Goal: Task Accomplishment & Management: Use online tool/utility

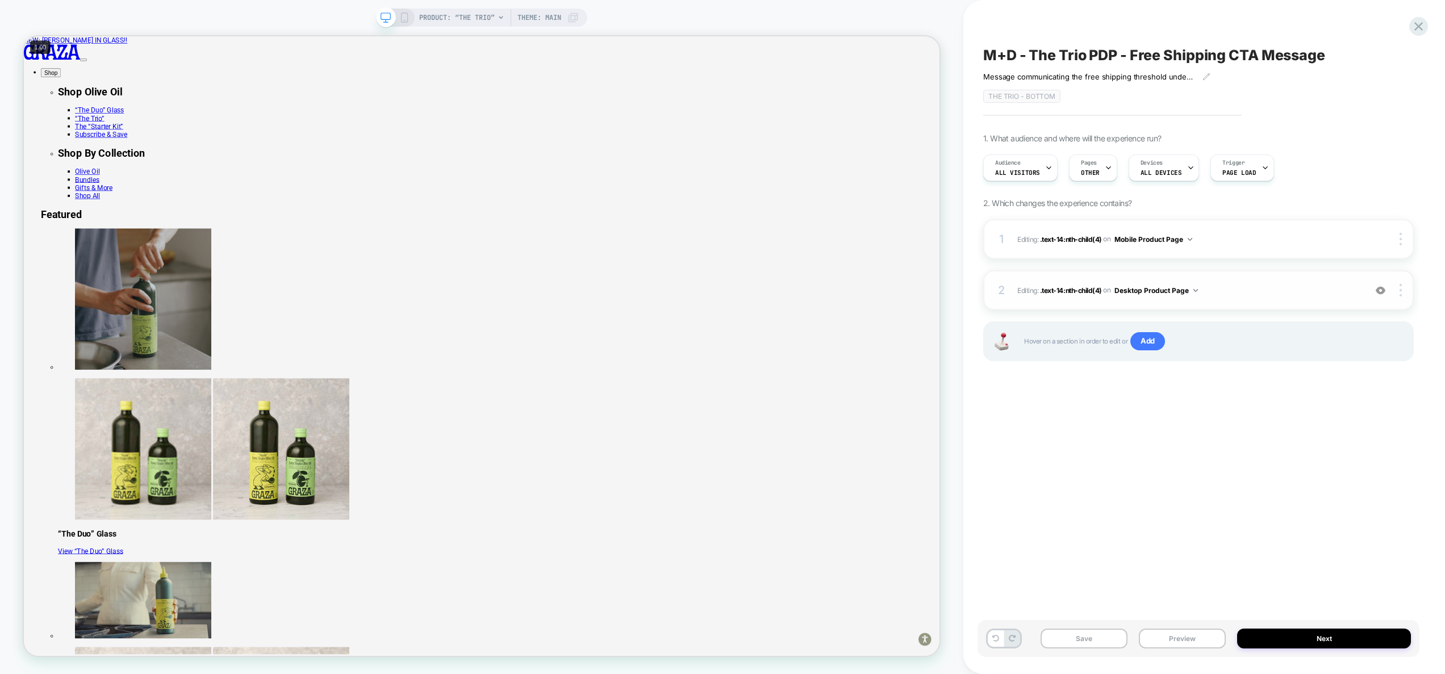
click at [1383, 292] on img at bounding box center [1381, 291] width 10 height 10
click at [1241, 288] on span "Editing : .text-14:nth-child(4) .text-14:nth-child(4) on Desktop Product Page" at bounding box center [1188, 290] width 343 height 14
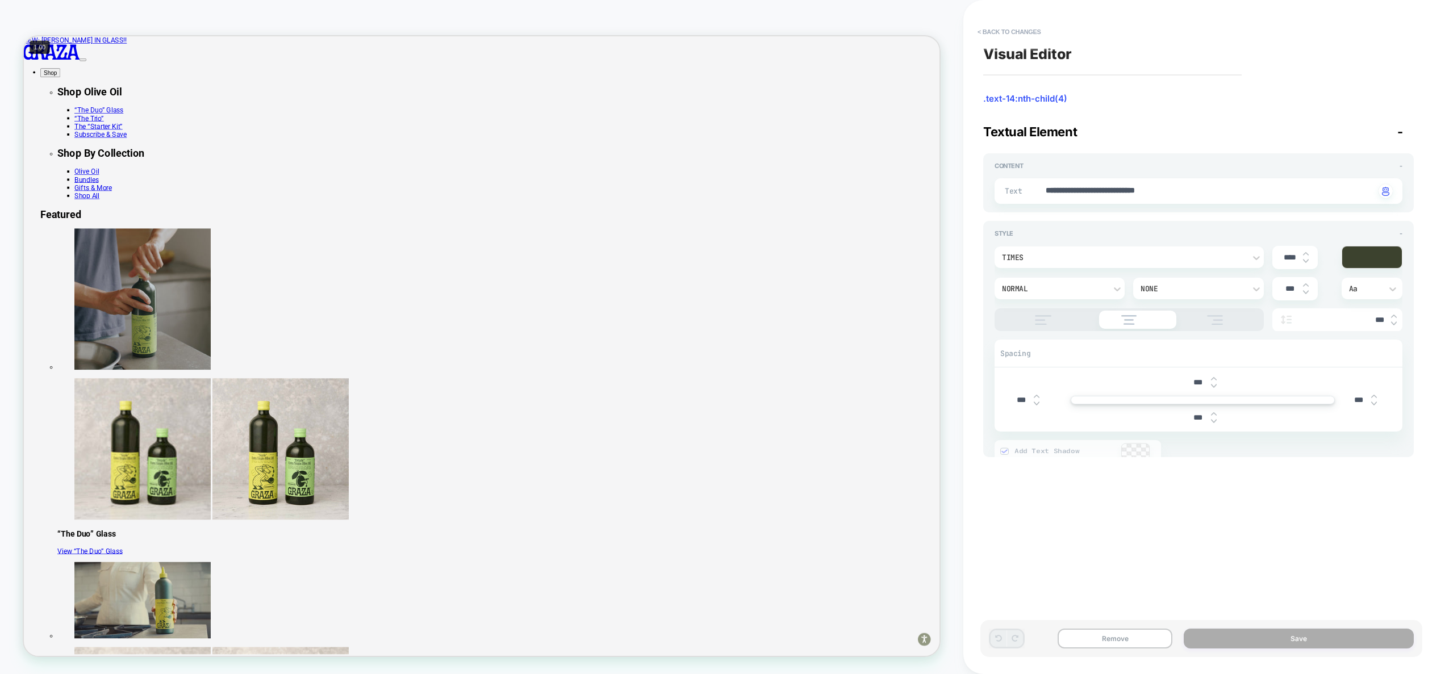
scroll to position [77, 0]
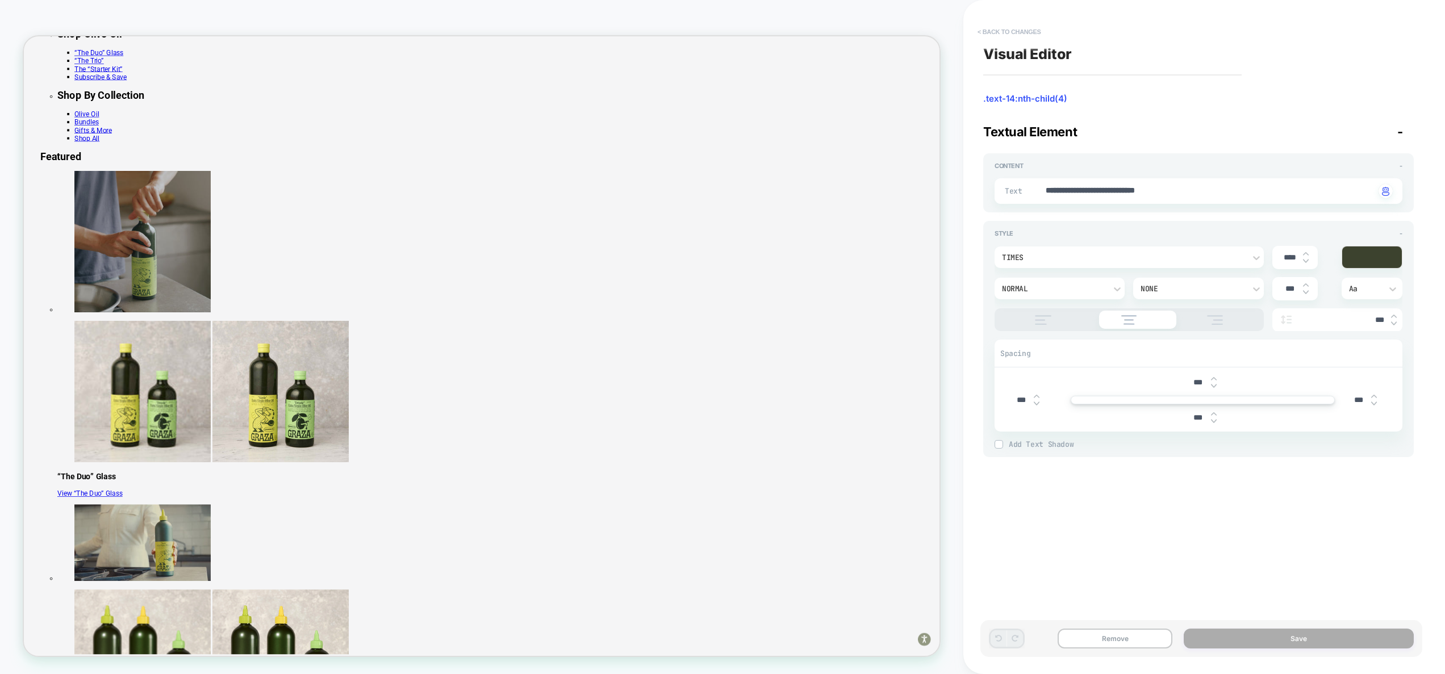
click at [1009, 36] on button "< Back to changes" at bounding box center [1009, 32] width 75 height 18
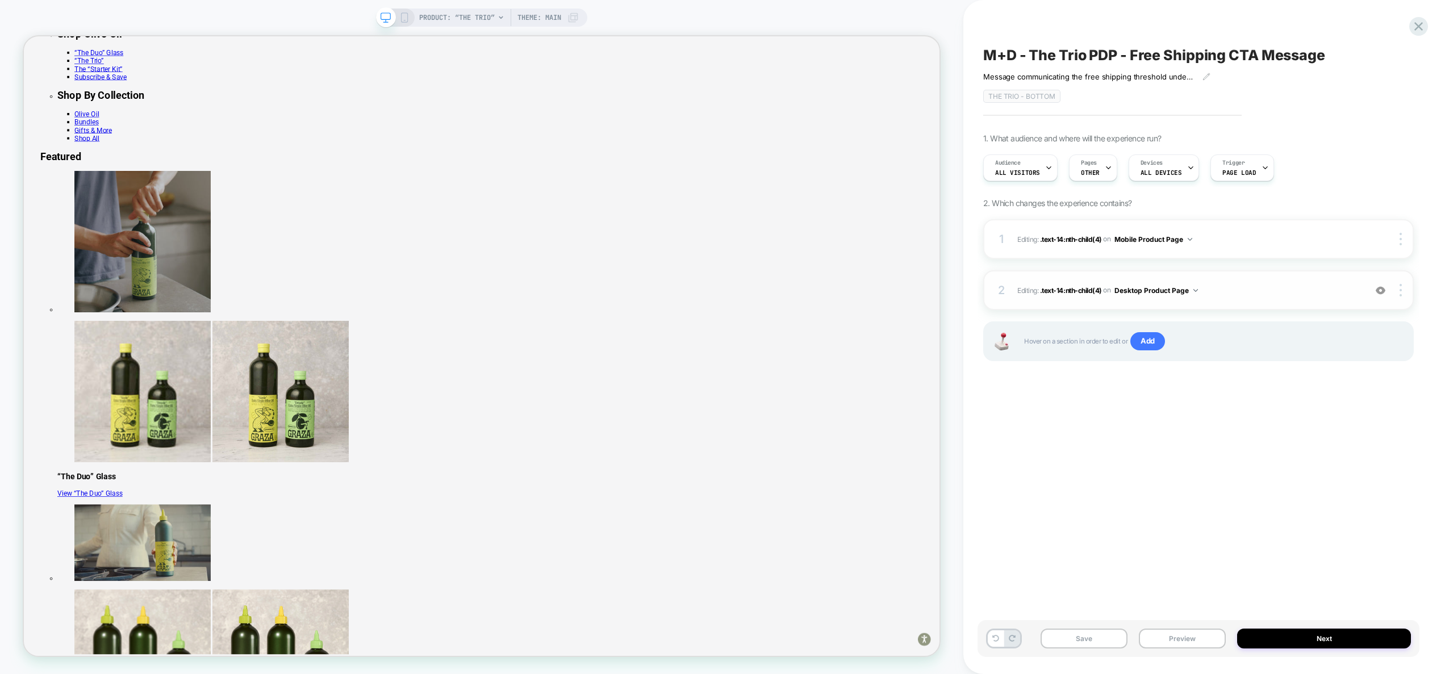
click at [1383, 290] on img at bounding box center [1381, 291] width 10 height 10
click at [1400, 287] on img at bounding box center [1401, 290] width 2 height 12
click at [1348, 318] on div "Delete" at bounding box center [1333, 321] width 101 height 31
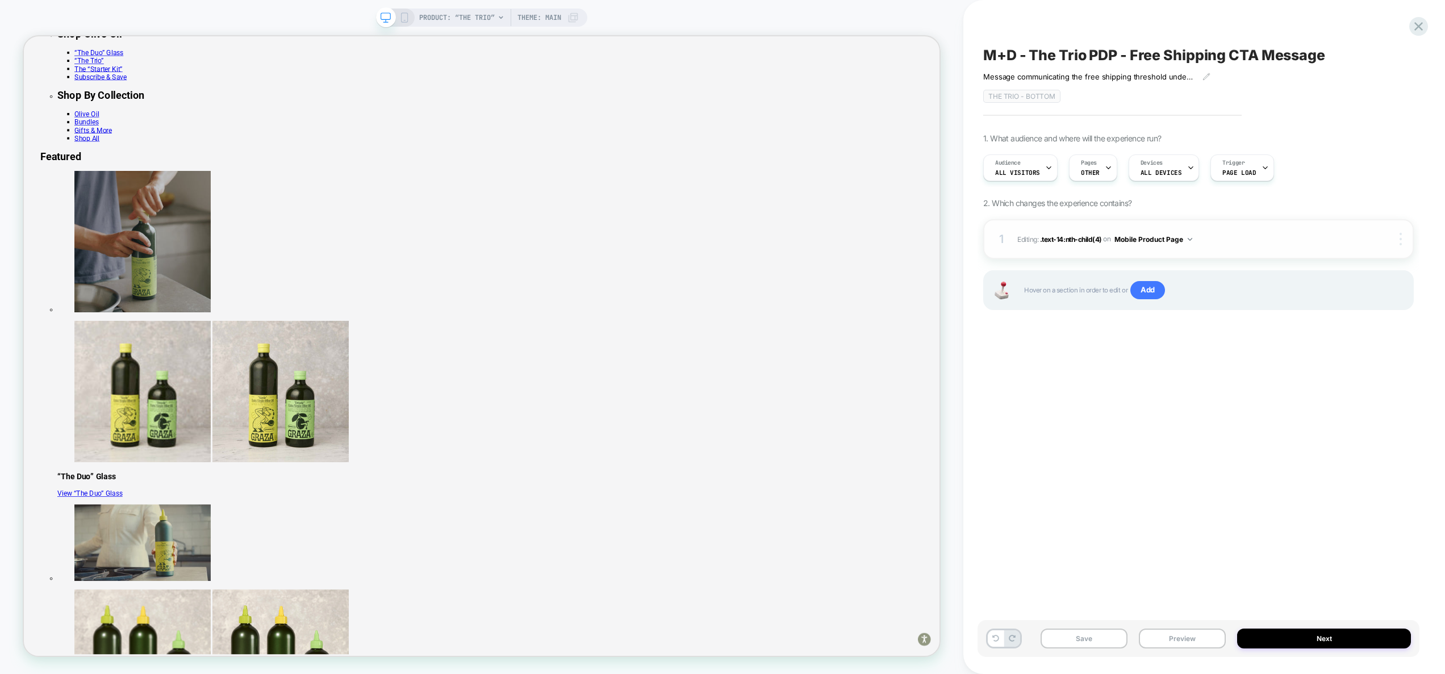
click at [1402, 242] on div at bounding box center [1403, 239] width 22 height 12
click at [1400, 239] on img at bounding box center [1401, 239] width 2 height 12
click at [1327, 247] on div "Delete" at bounding box center [1333, 239] width 101 height 31
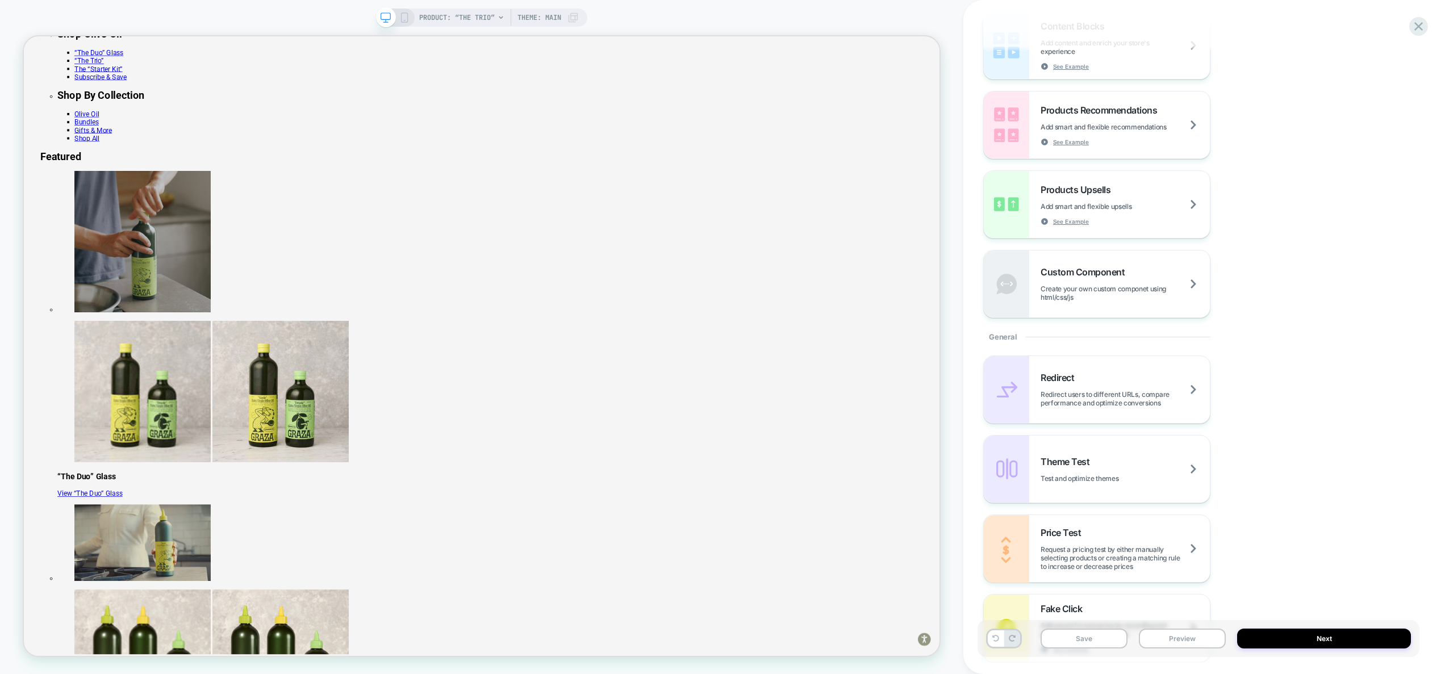
scroll to position [0, 0]
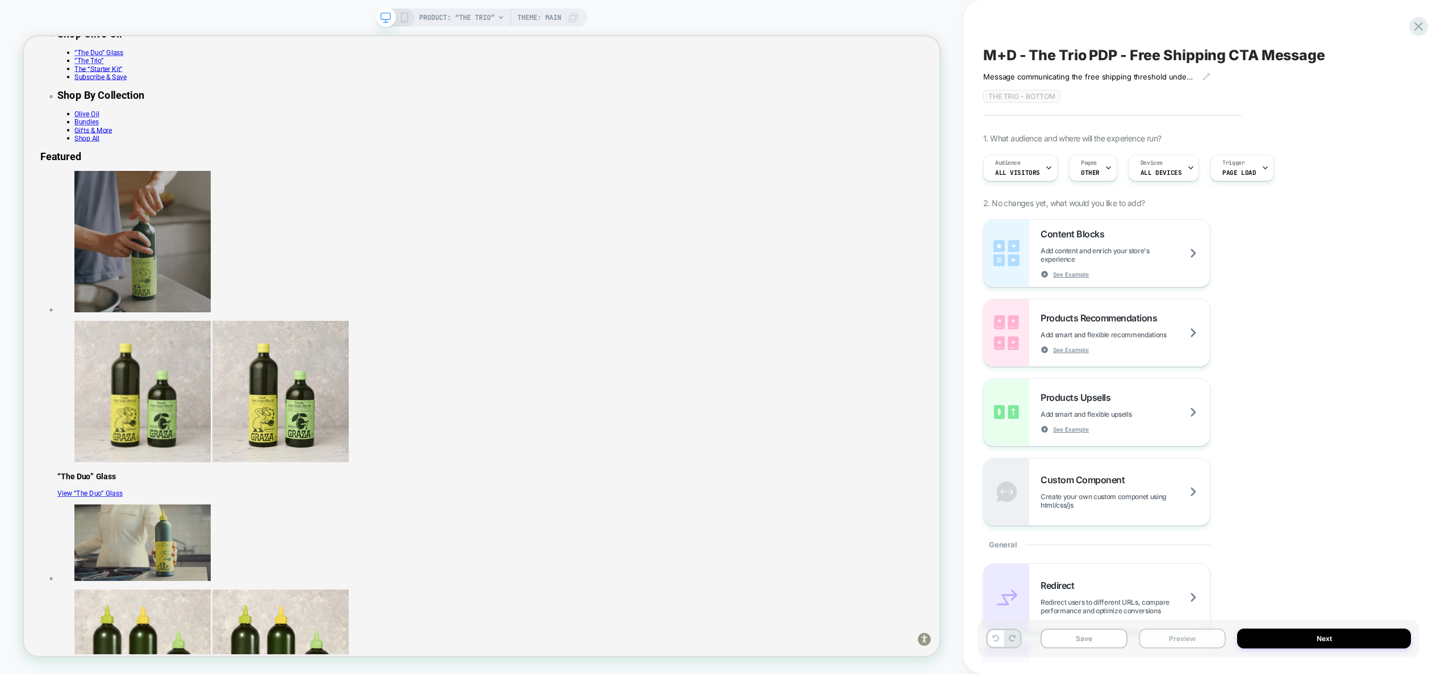
click at [1186, 633] on button "Preview" at bounding box center [1182, 639] width 87 height 20
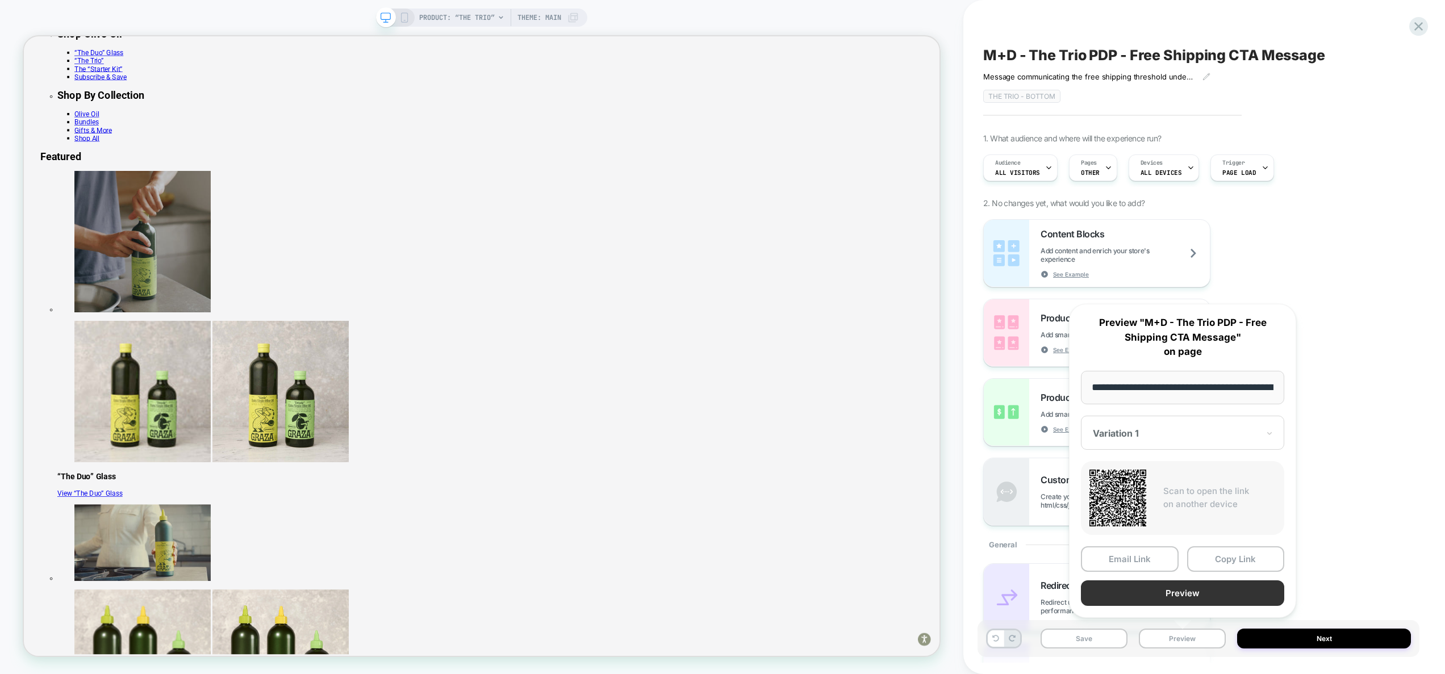
click at [1185, 590] on button "Preview" at bounding box center [1182, 594] width 203 height 26
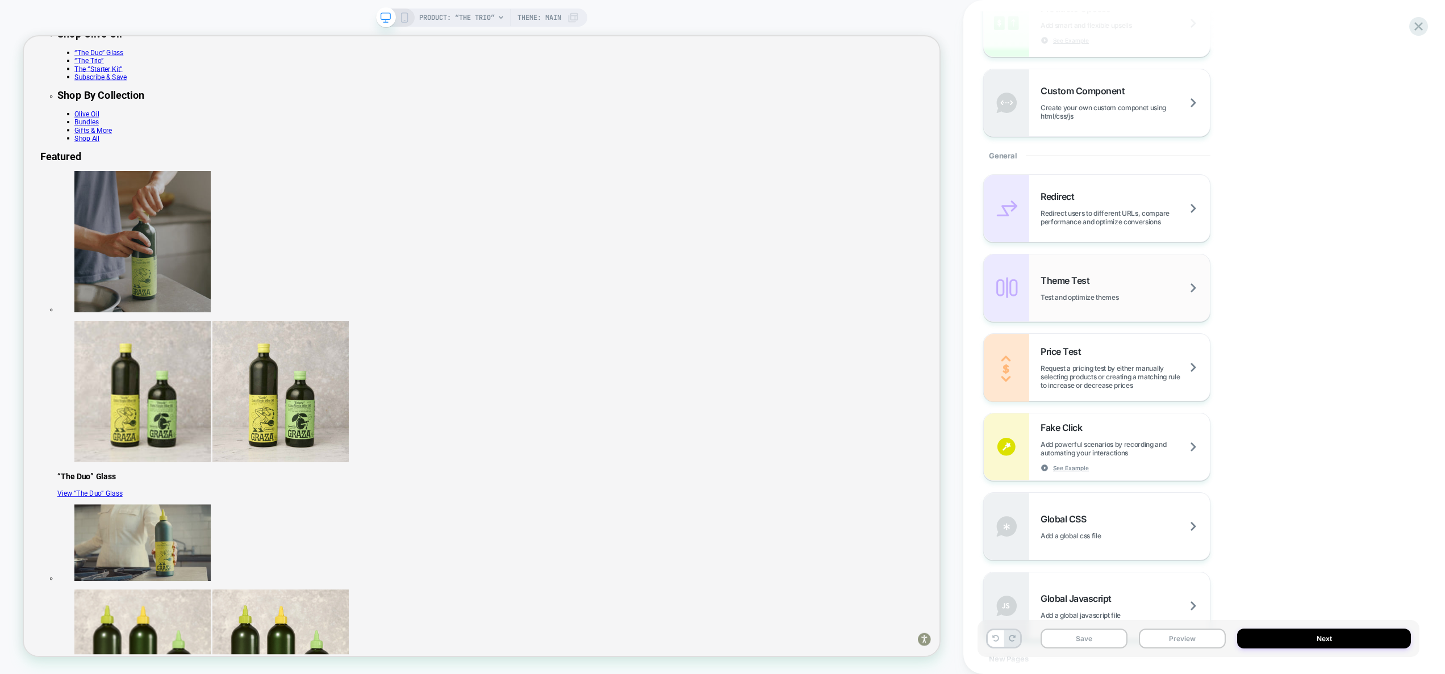
scroll to position [492, 0]
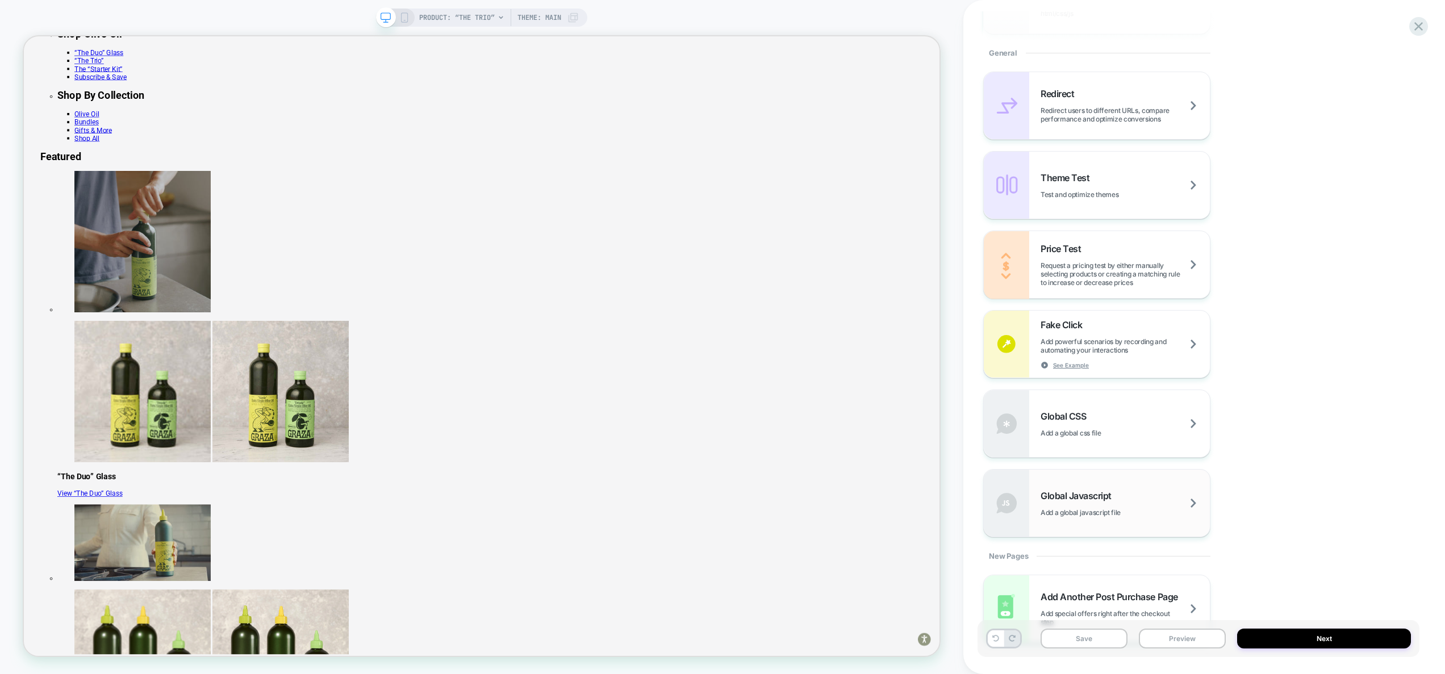
click at [1099, 509] on span "Add a global javascript file" at bounding box center [1095, 512] width 109 height 9
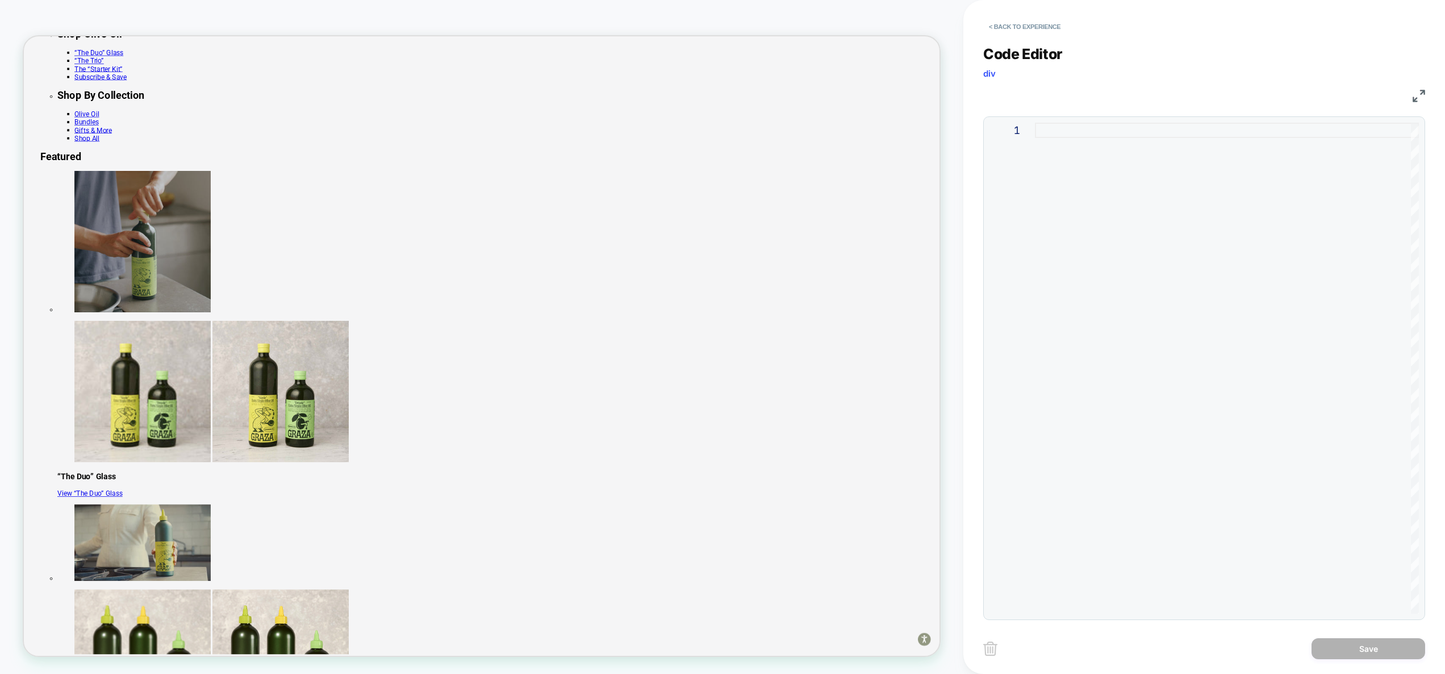
select select
click at [1219, 221] on div at bounding box center [1227, 368] width 384 height 491
type textarea "**********"
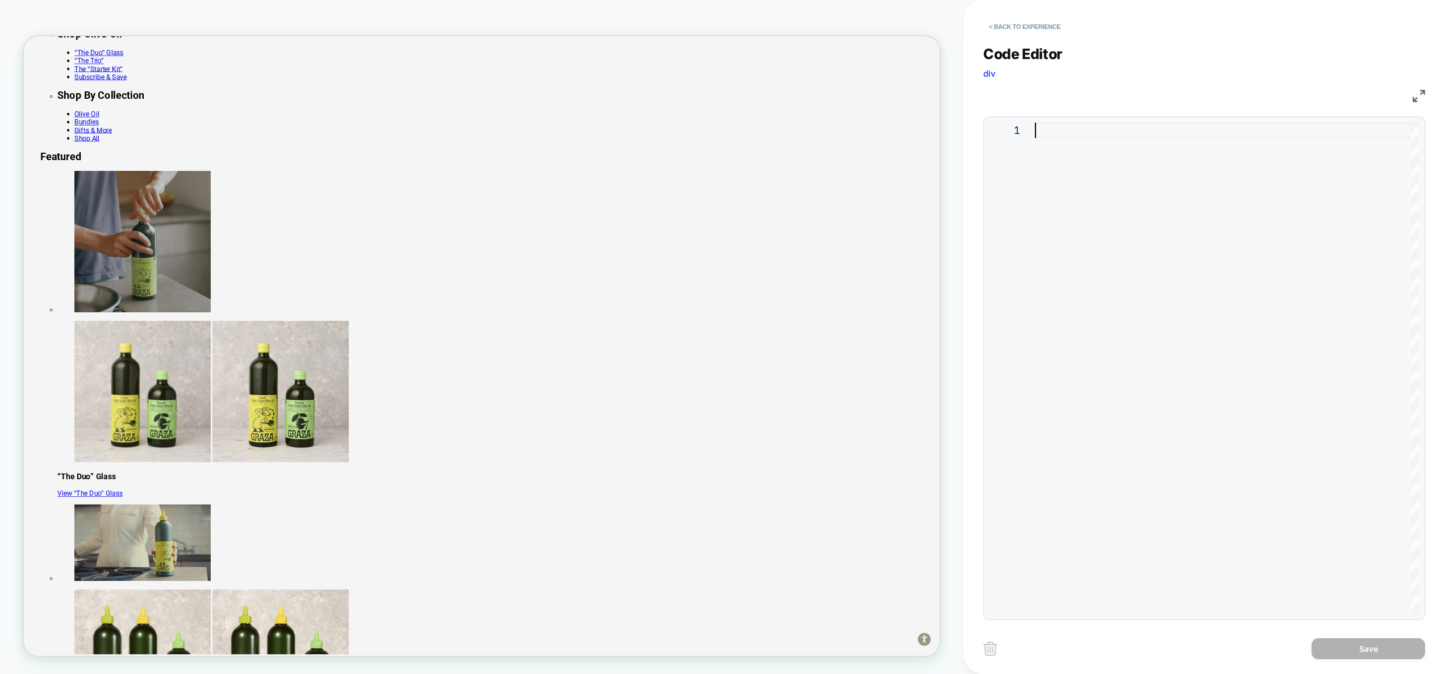
scroll to position [31, 0]
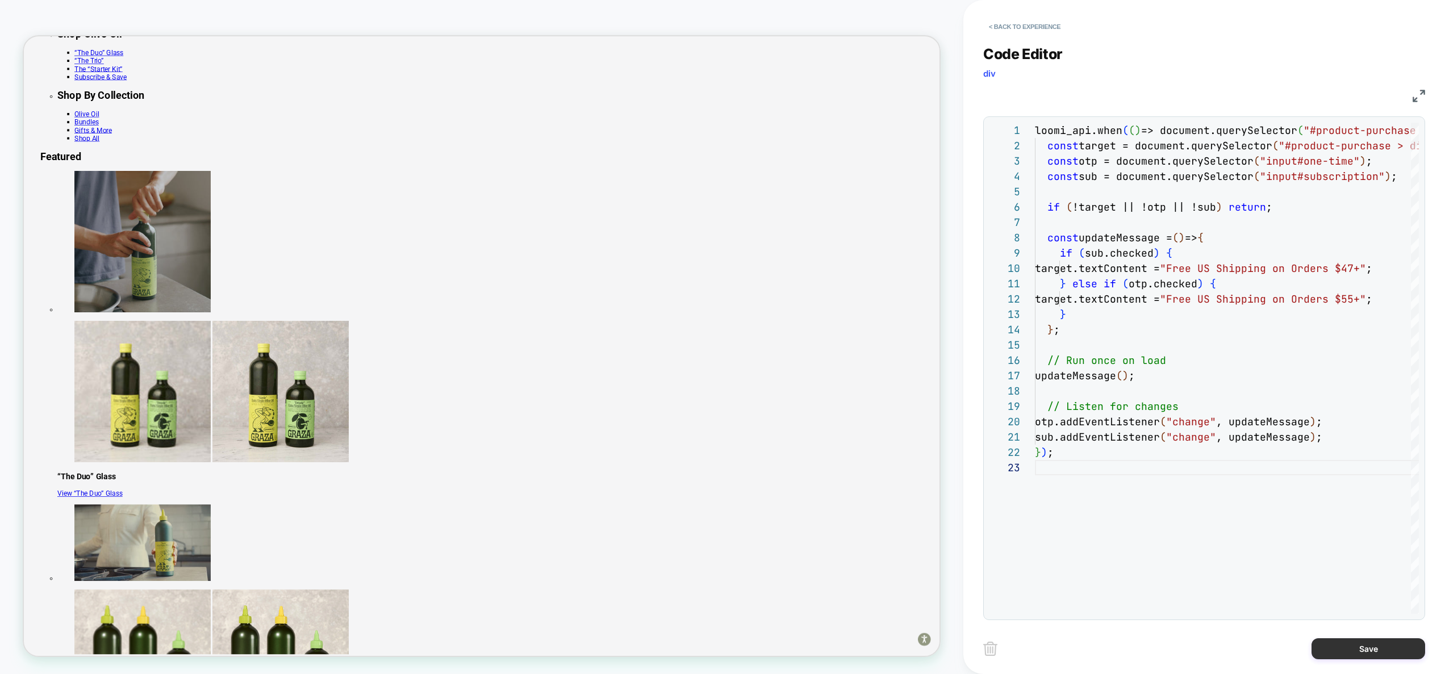
click at [1350, 642] on button "Save" at bounding box center [1369, 649] width 114 height 21
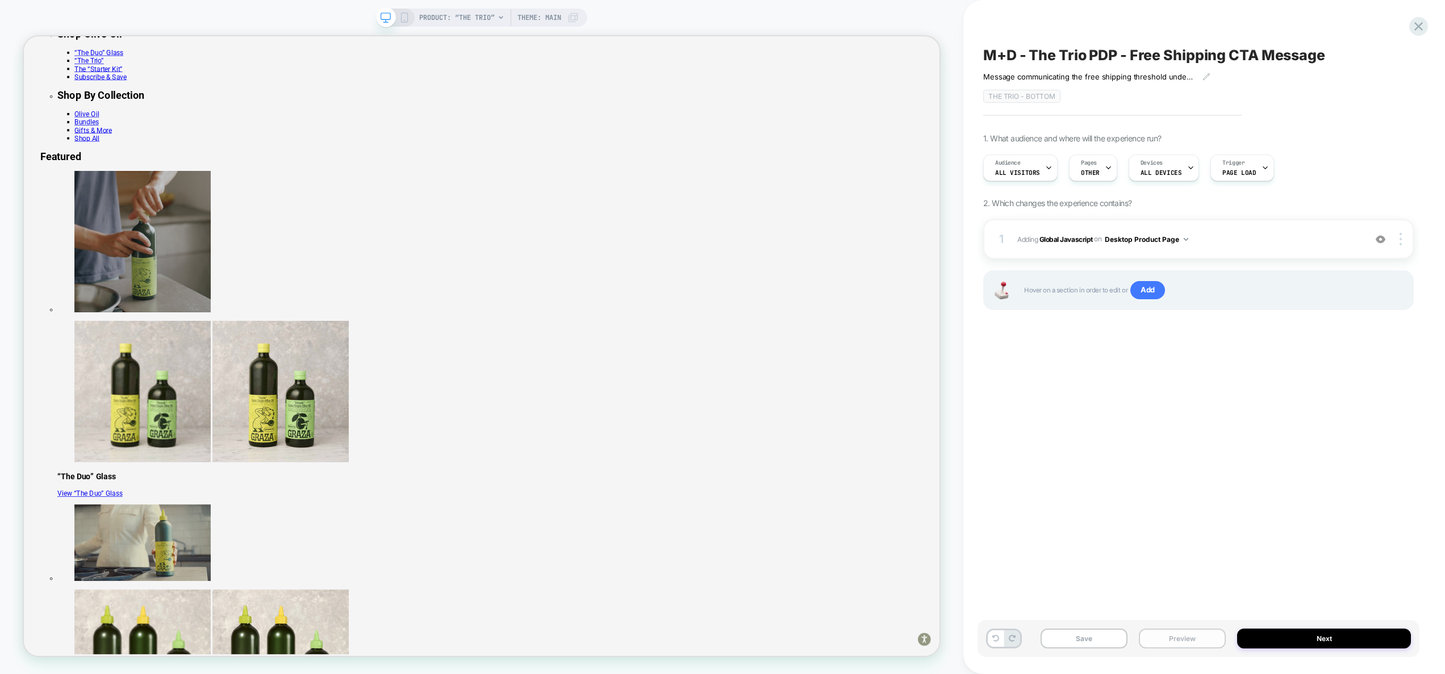
click at [1157, 641] on button "Preview" at bounding box center [1182, 639] width 87 height 20
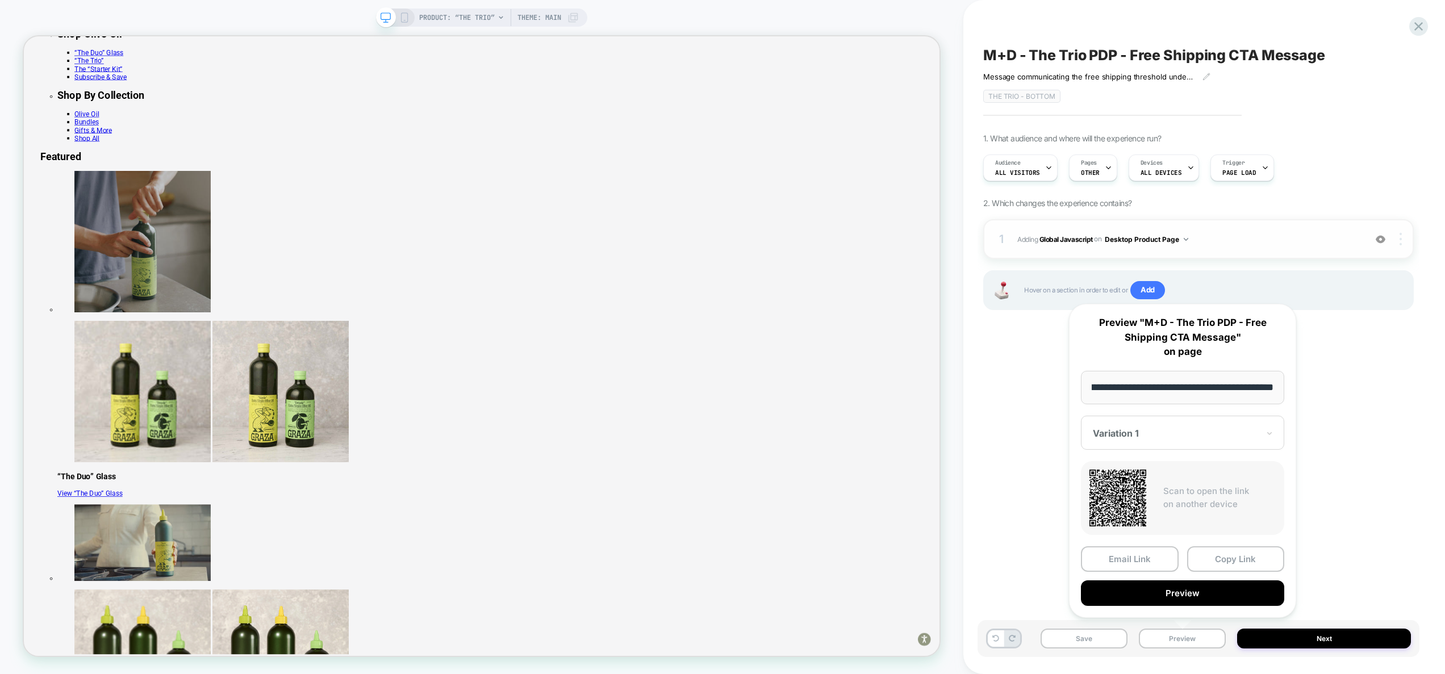
scroll to position [0, 0]
click at [1401, 241] on img at bounding box center [1401, 239] width 2 height 12
click at [1349, 273] on div "Target All Devices" at bounding box center [1333, 270] width 101 height 31
click at [1178, 596] on button "Preview" at bounding box center [1182, 594] width 203 height 26
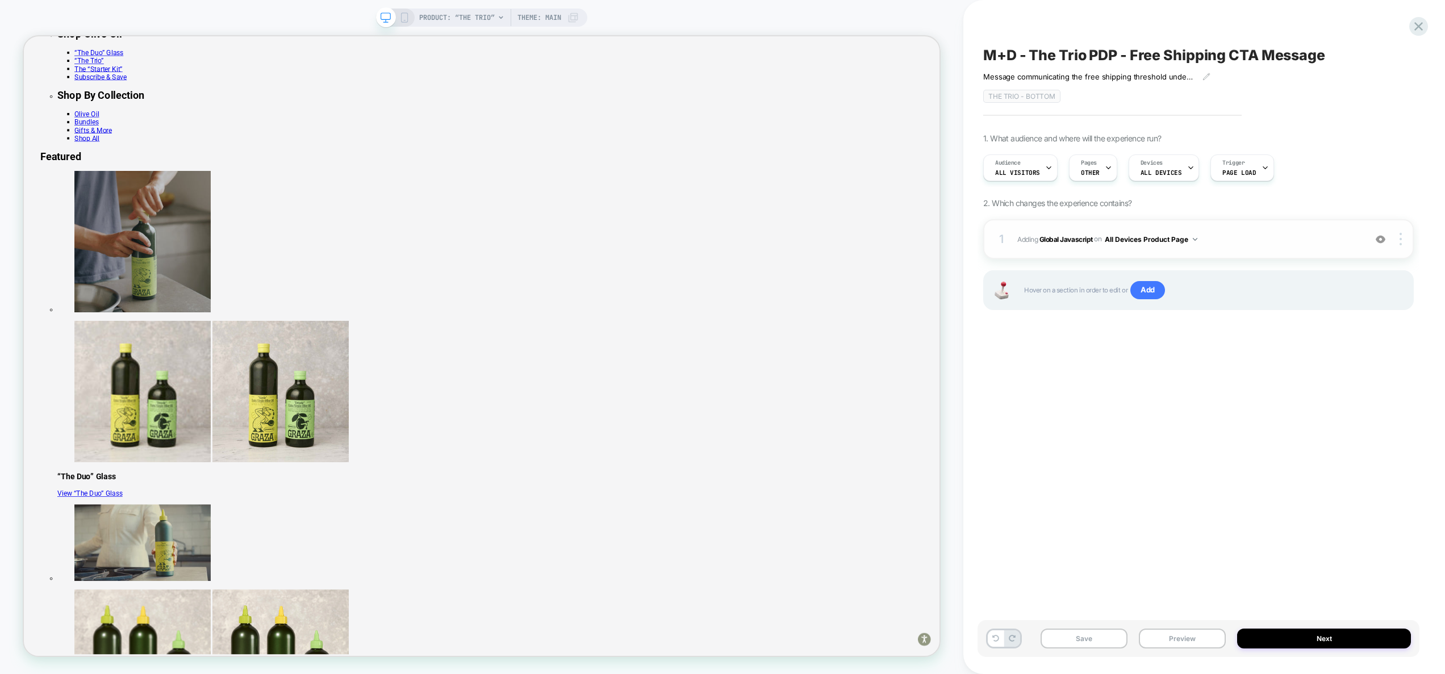
click at [1253, 250] on div "1 Adding Global Javascript on All Devices Product Page Add Before Add After Tar…" at bounding box center [1198, 239] width 431 height 40
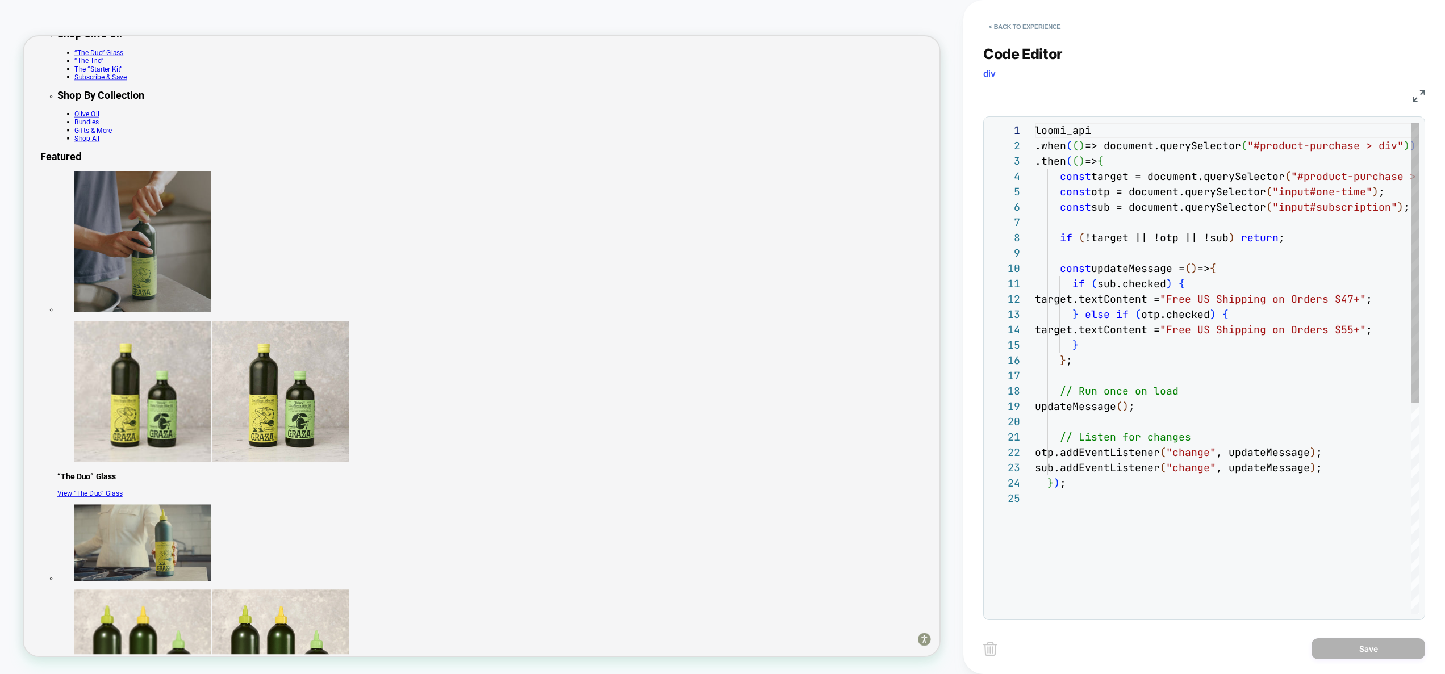
scroll to position [153, 0]
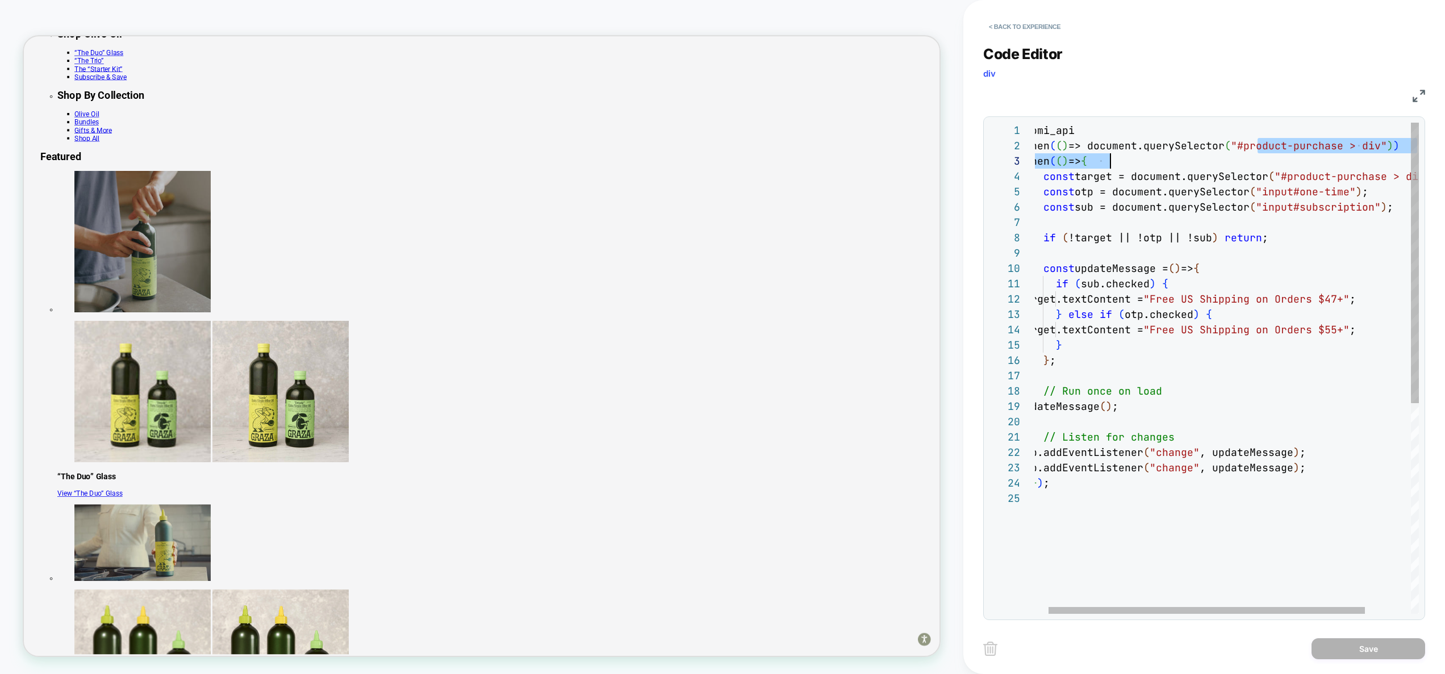
drag, startPoint x: 1296, startPoint y: 146, endPoint x: 1376, endPoint y: 155, distance: 80.6
click at [1380, 155] on div "loomi_api .when ( ( ) => document.querySelector ( "#product-purchase > div" ) )…" at bounding box center [1247, 552] width 456 height 859
click at [1247, 154] on div "loomi_api .when ( ( ) => document.querySelector ( "#product-purchase > div" ) )…" at bounding box center [1247, 552] width 456 height 859
drag, startPoint x: 1250, startPoint y: 145, endPoint x: 1389, endPoint y: 144, distance: 139.7
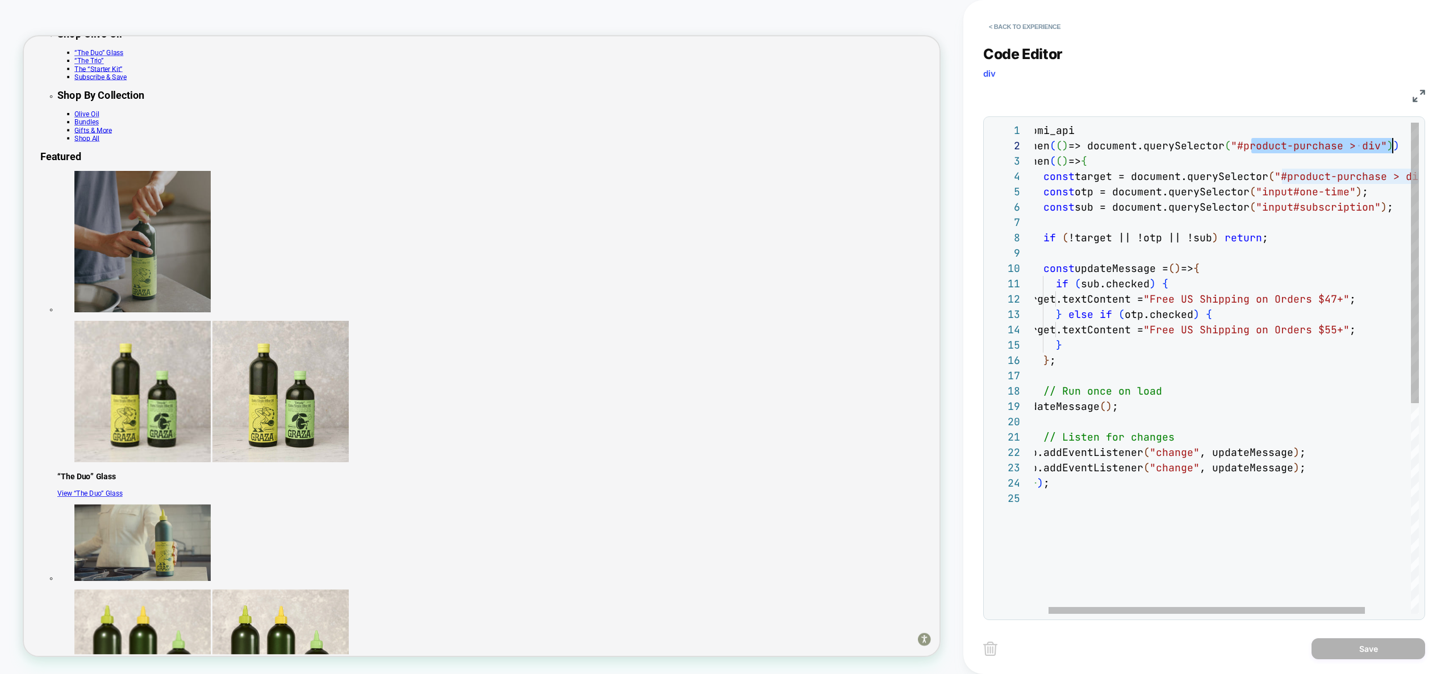
click at [1389, 144] on div "loomi_api .when ( ( ) => document.querySelector ( "#product-purchase > div" ) )…" at bounding box center [1247, 552] width 456 height 859
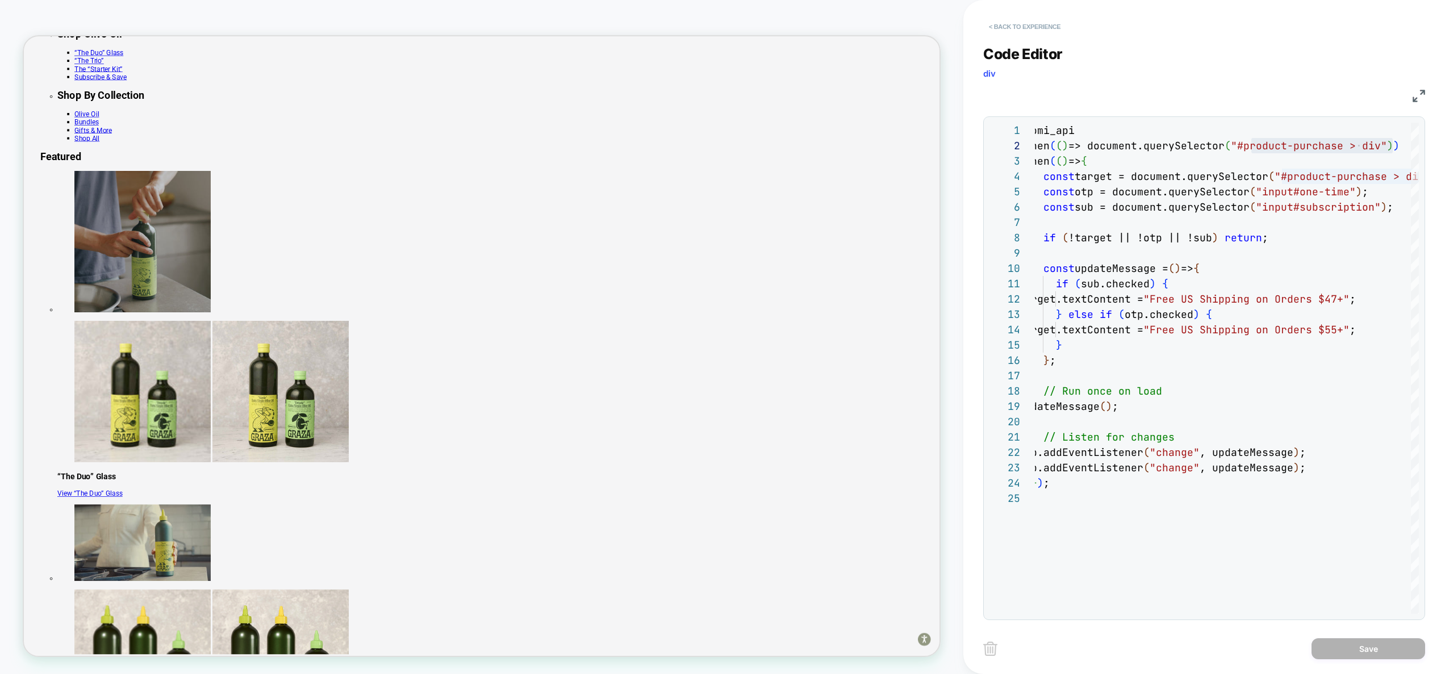
click at [1046, 27] on button "< Back to experience" at bounding box center [1024, 27] width 83 height 18
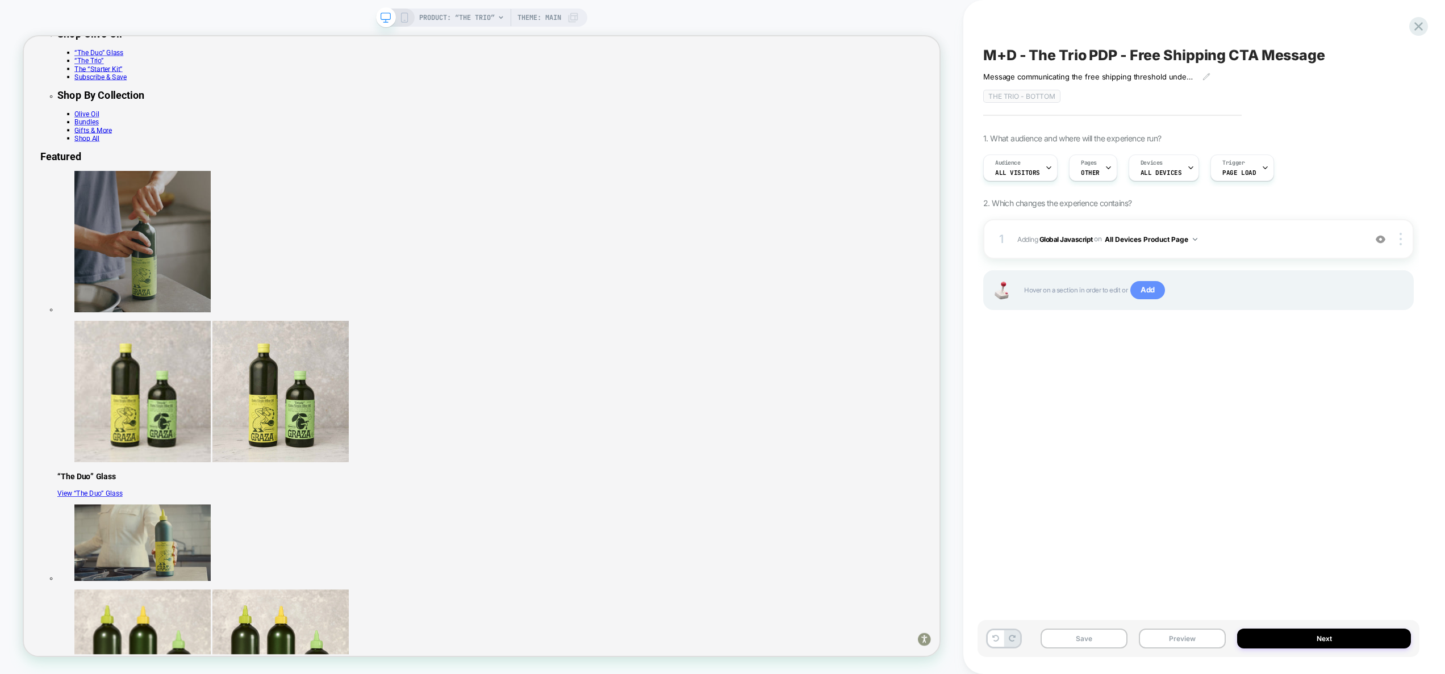
click at [1162, 290] on span "Add" at bounding box center [1147, 290] width 35 height 18
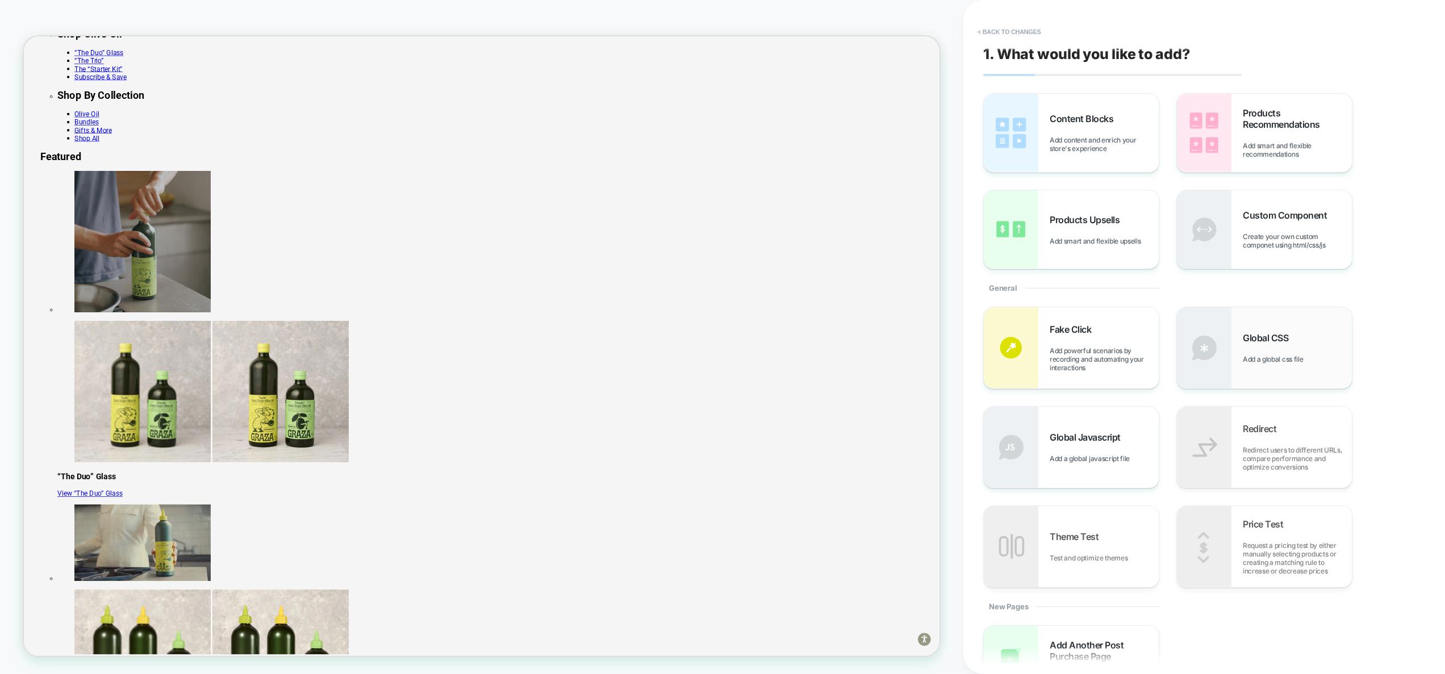
click at [1243, 362] on span "Add a global css file" at bounding box center [1276, 359] width 66 height 9
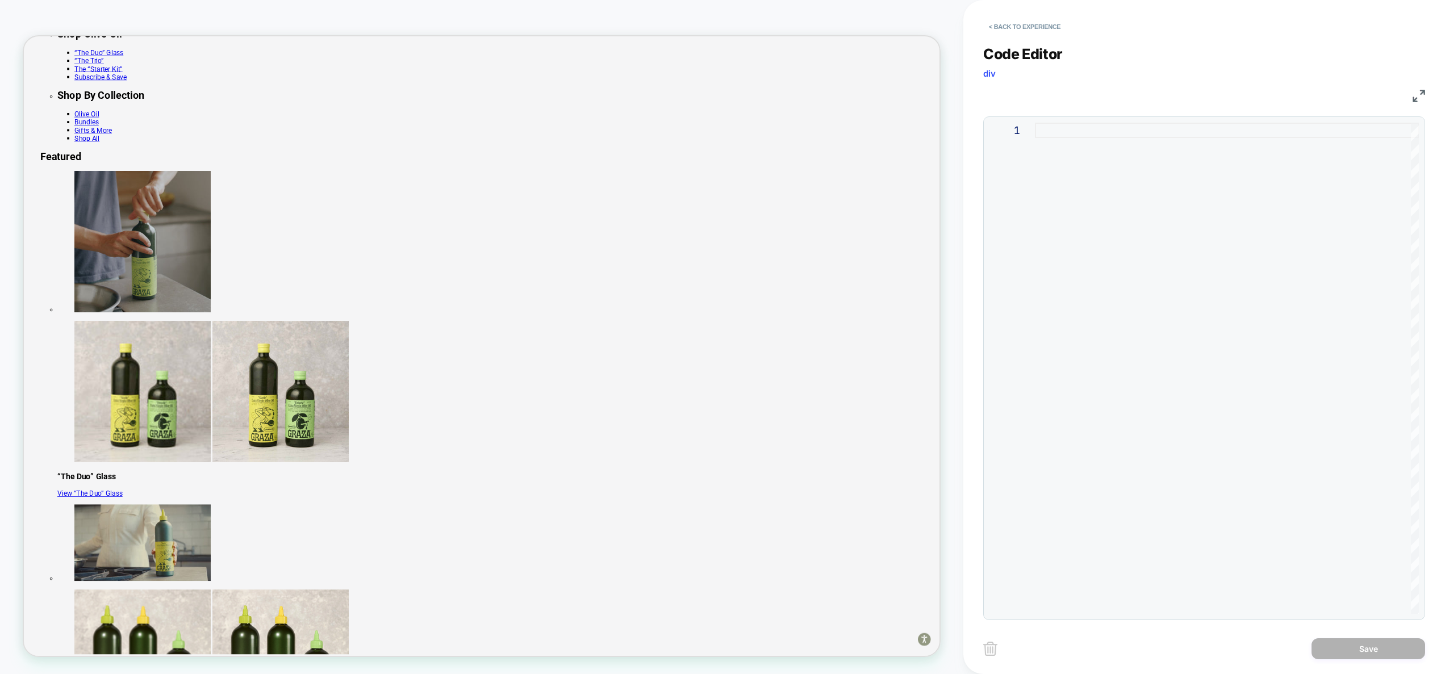
click at [1161, 251] on div at bounding box center [1227, 368] width 384 height 491
type textarea "*"
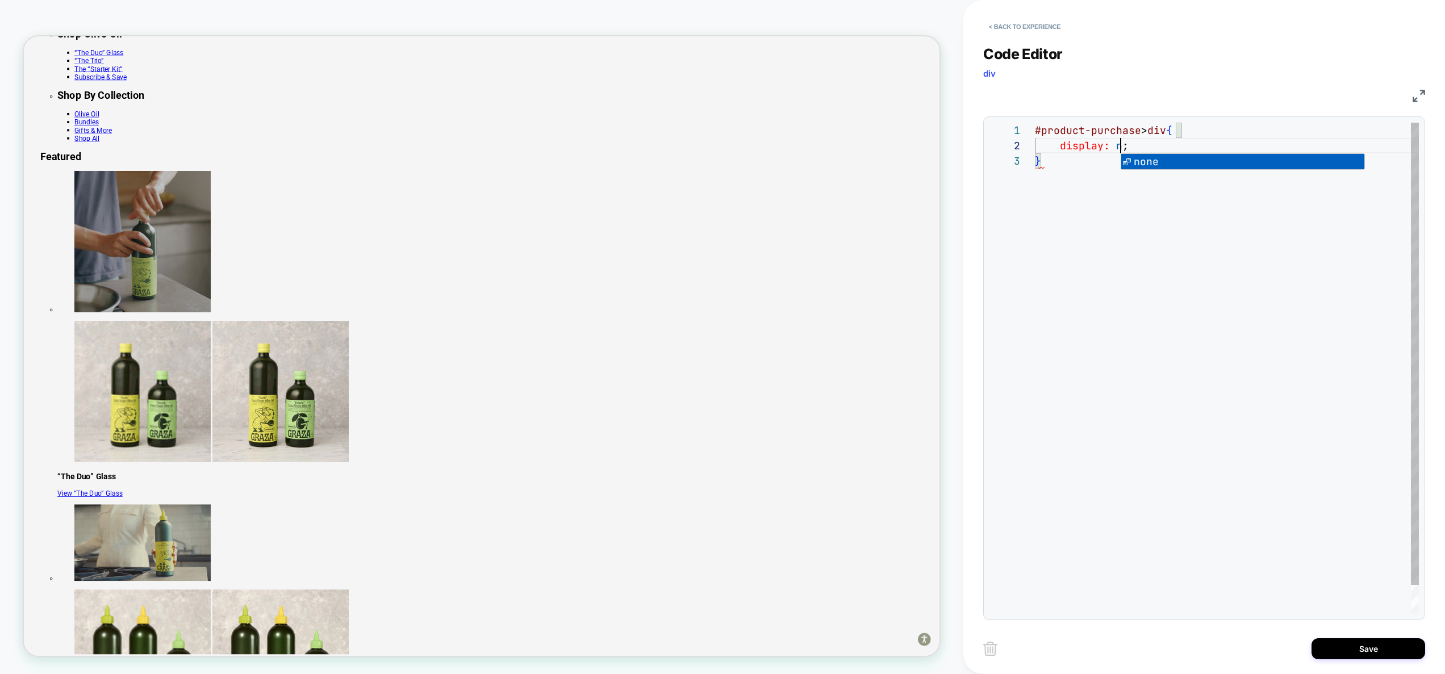
scroll to position [15, 105]
click at [1242, 375] on div "#product-purchase > div { display: none ; }" at bounding box center [1227, 384] width 384 height 522
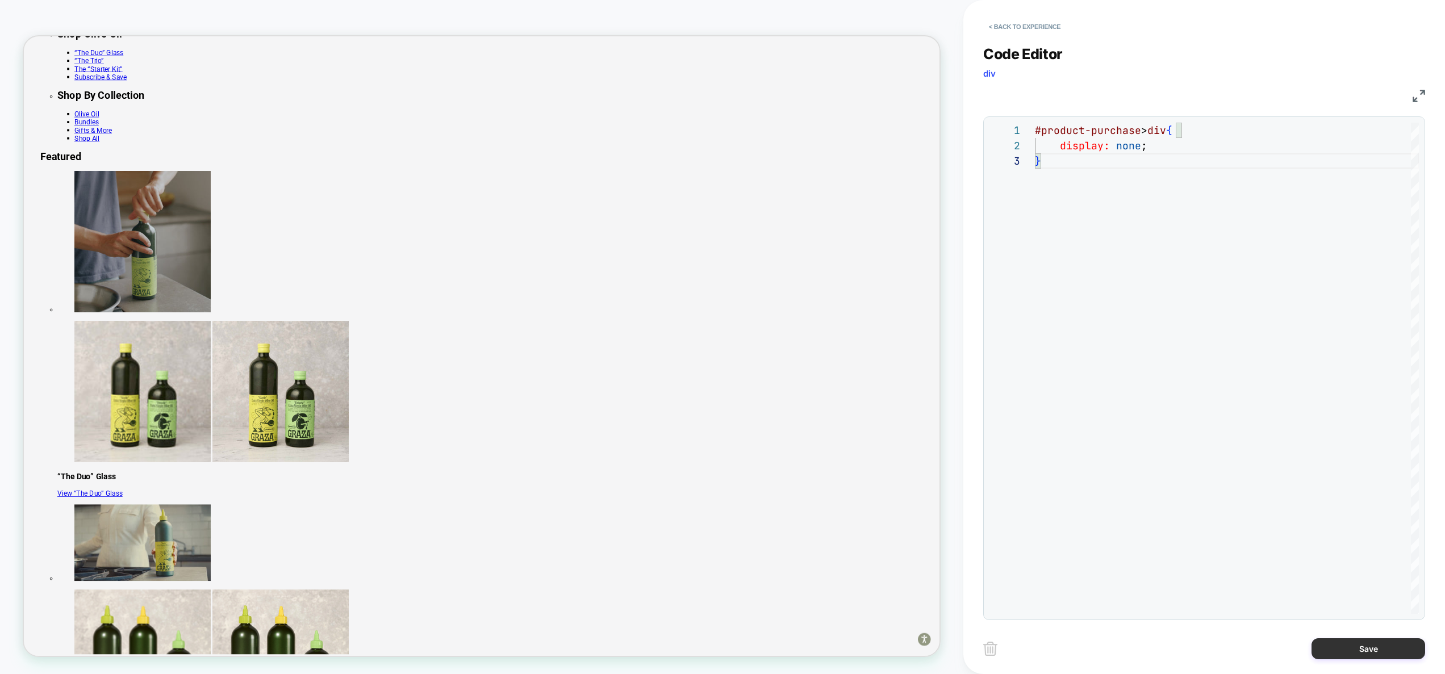
type textarea "**********"
click at [1368, 652] on button "Save" at bounding box center [1369, 649] width 114 height 21
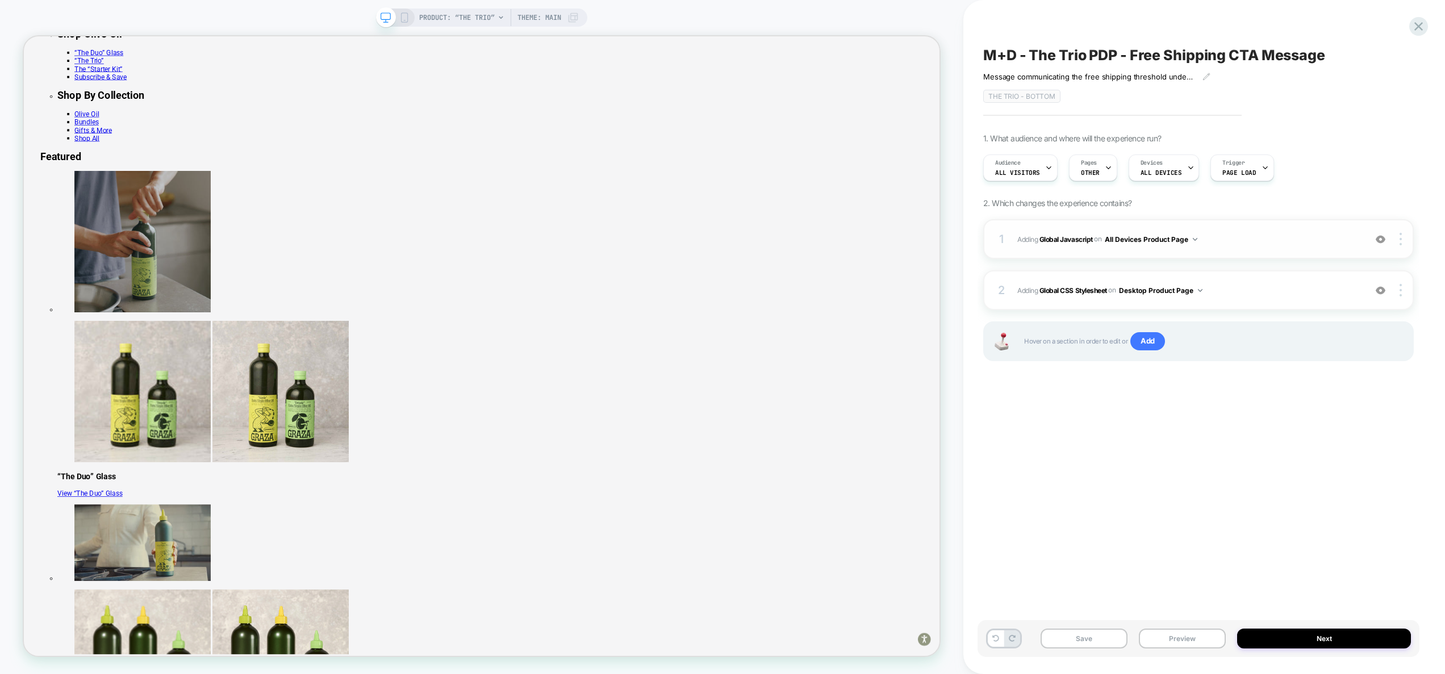
click at [1260, 255] on div "1 Adding Global Javascript on All Devices Product Page Add Before Add After Tar…" at bounding box center [1198, 239] width 431 height 40
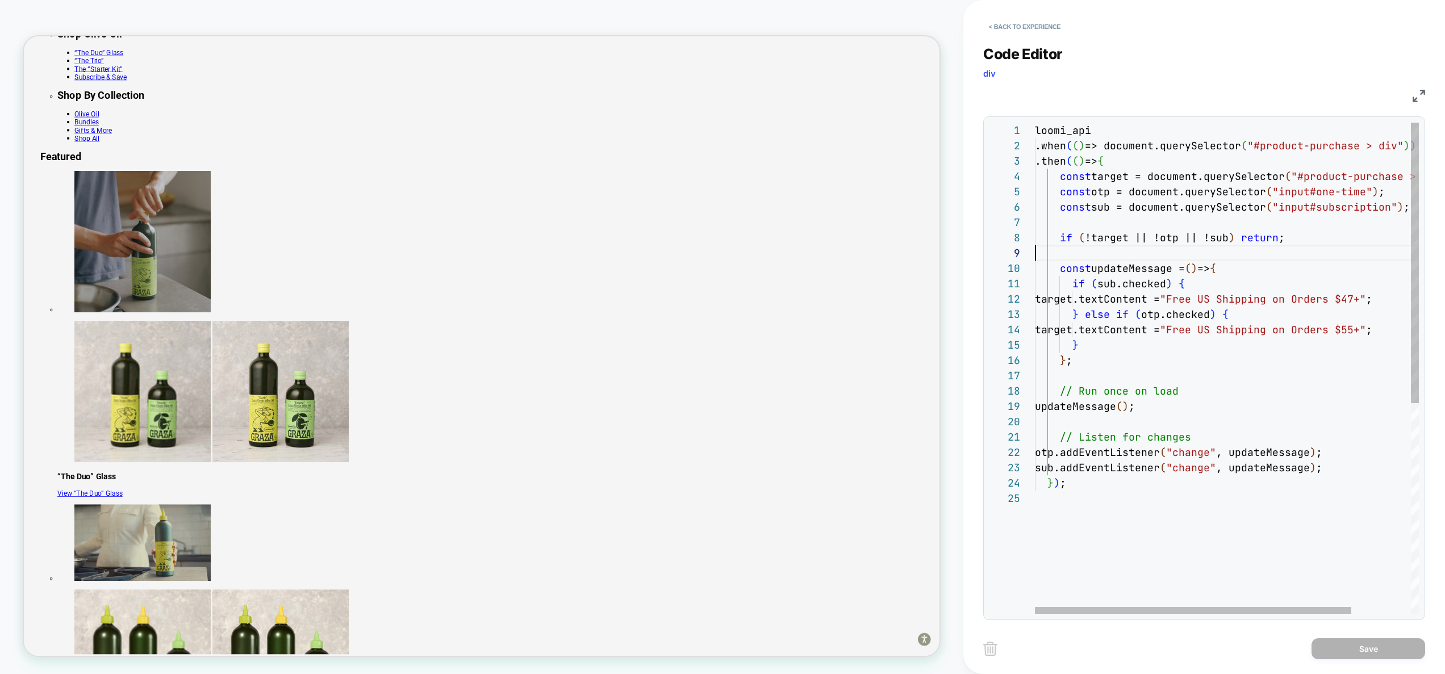
click at [1253, 256] on div "loomi_api .when ( ( ) => document.querySelector ( "#product-purchase > div" ) )…" at bounding box center [1263, 552] width 456 height 859
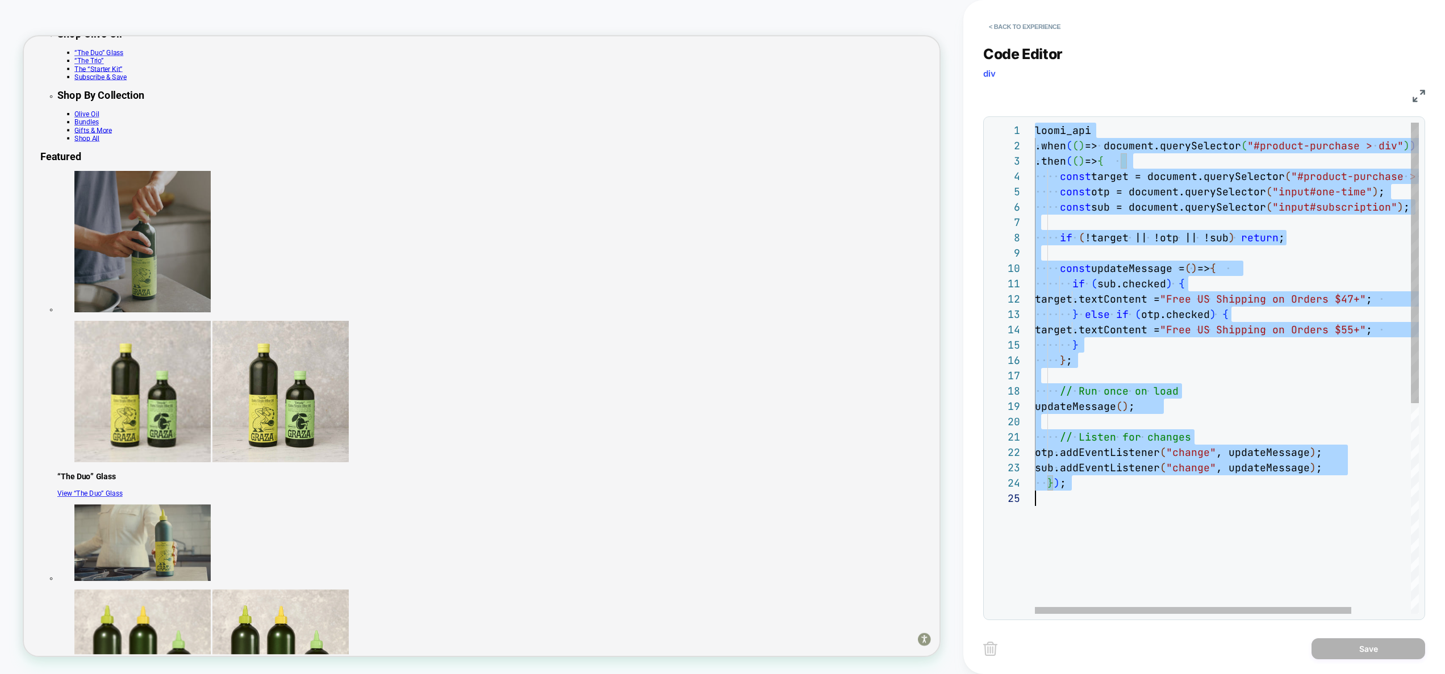
scroll to position [0, 0]
type textarea "**********"
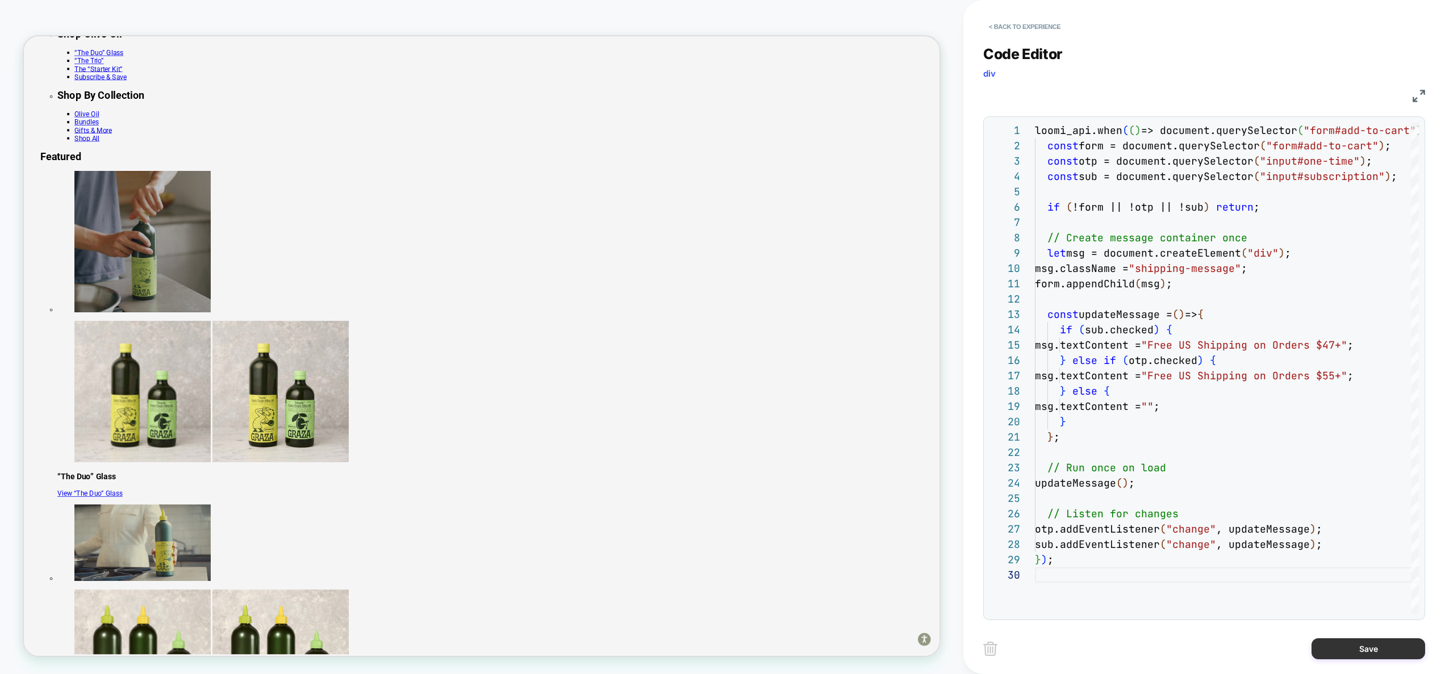
click at [1361, 646] on button "Save" at bounding box center [1369, 649] width 114 height 21
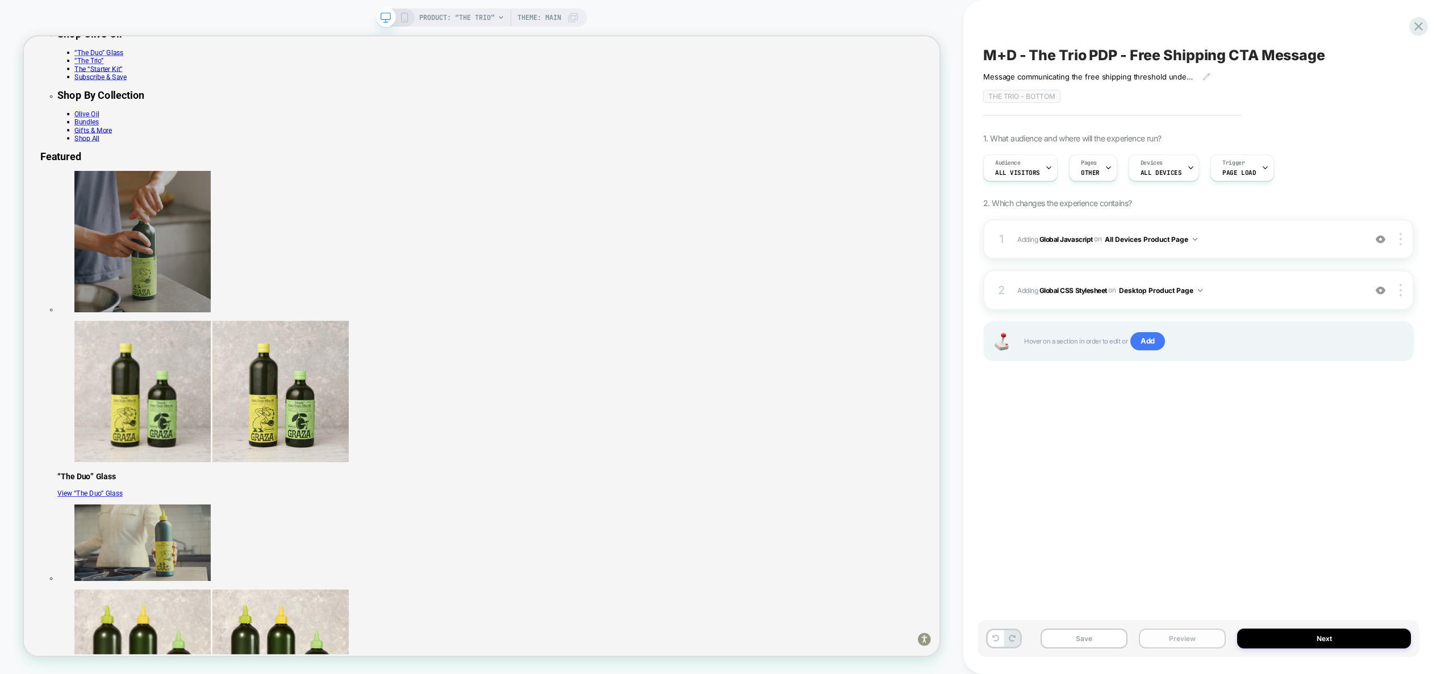
click at [1192, 642] on button "Preview" at bounding box center [1182, 639] width 87 height 20
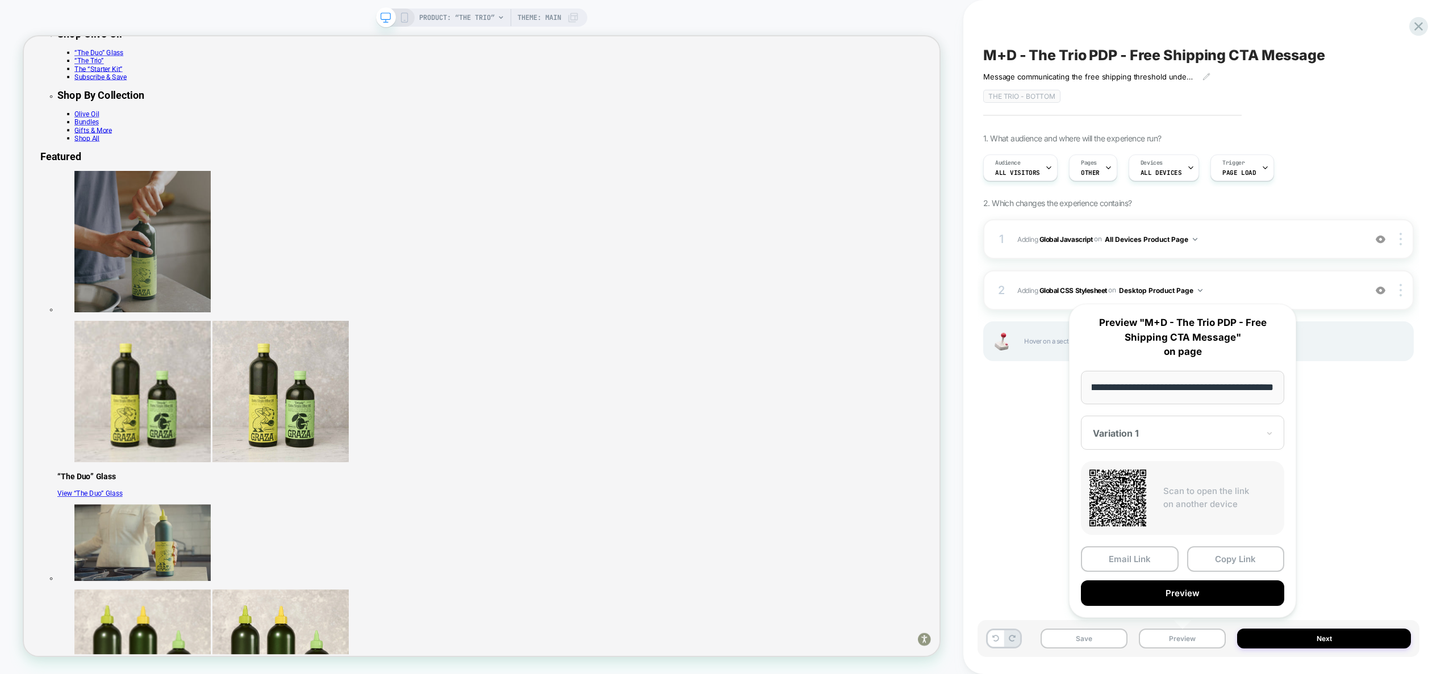
scroll to position [0, 0]
click at [1376, 507] on div "M+D - The Trio PDP - Free Shipping CTA Message Message communicating the free s…" at bounding box center [1199, 337] width 442 height 652
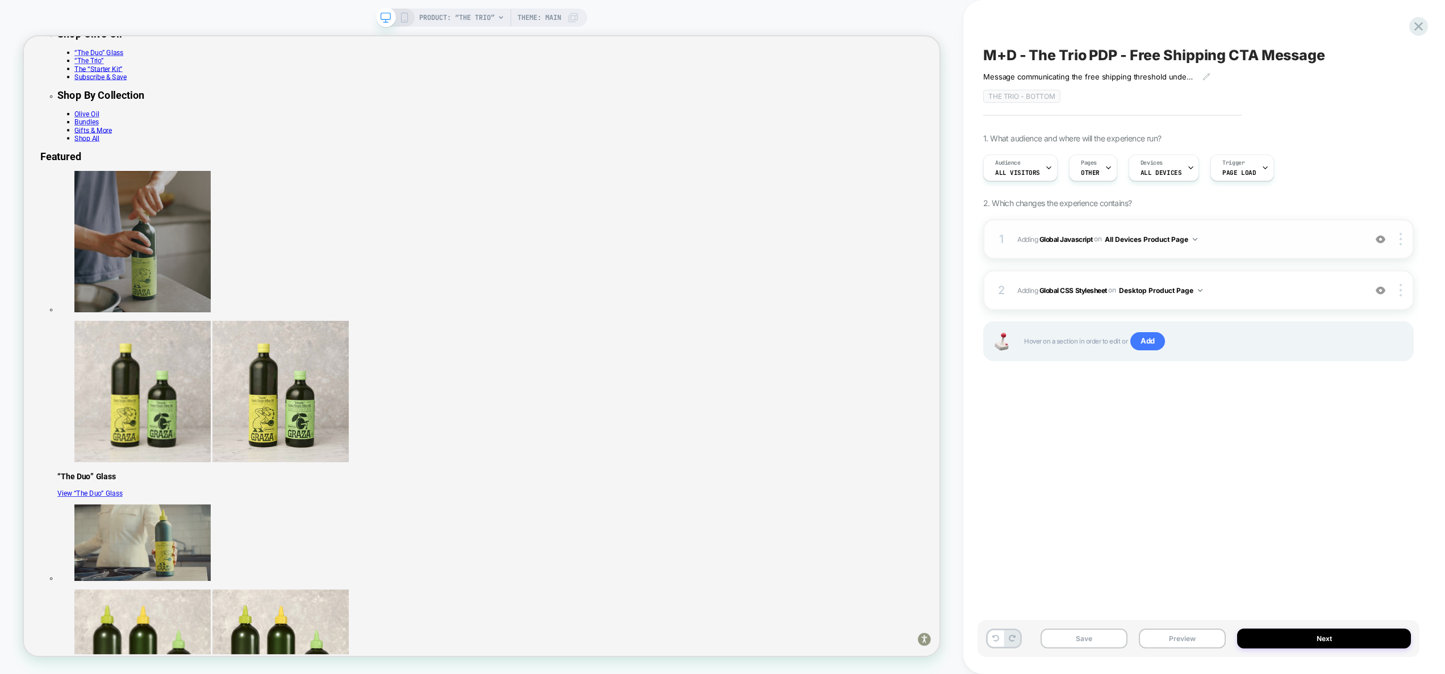
click at [1239, 247] on div "1 Adding Global Javascript on All Devices Product Page Add Before Add After Tar…" at bounding box center [1198, 239] width 431 height 40
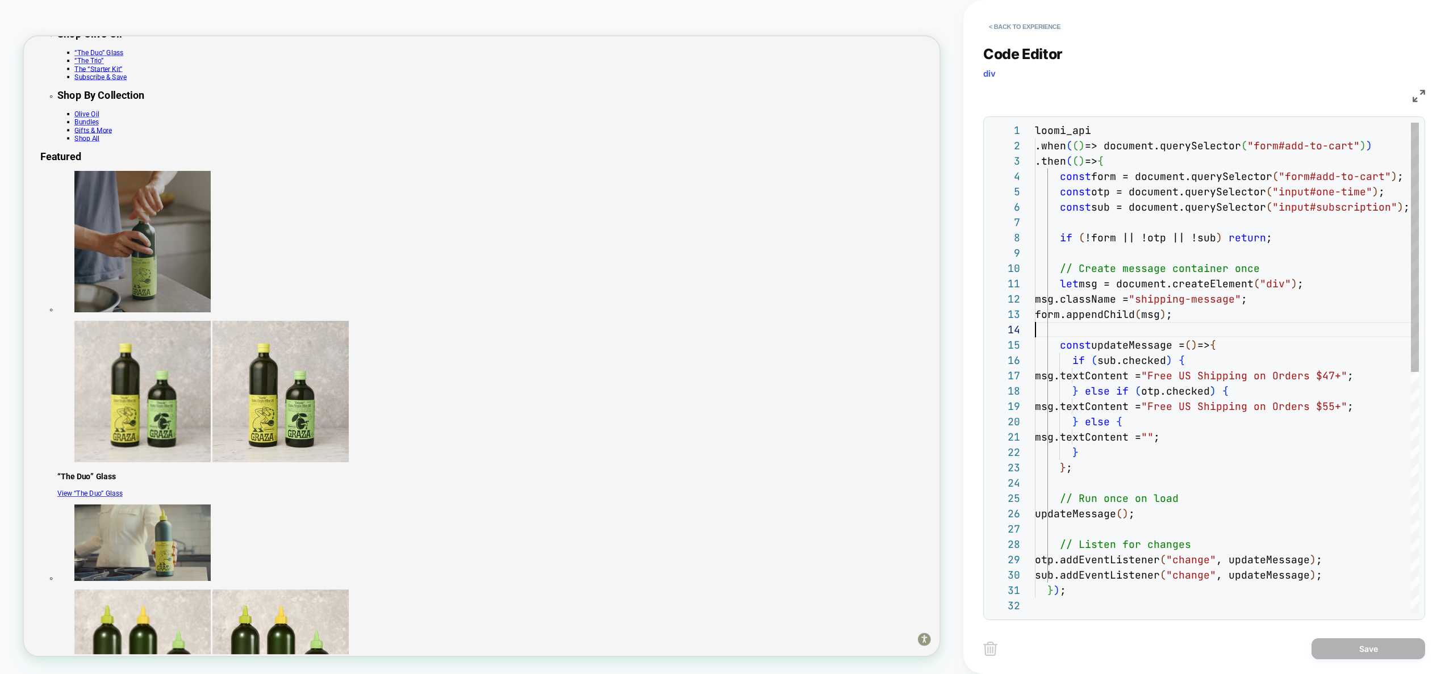
scroll to position [46, 0]
click at [1216, 328] on div "loomi_api .when ( ( ) => document.querySelector ( "form#add-to-cart" ) ) .then …" at bounding box center [1227, 606] width 384 height 967
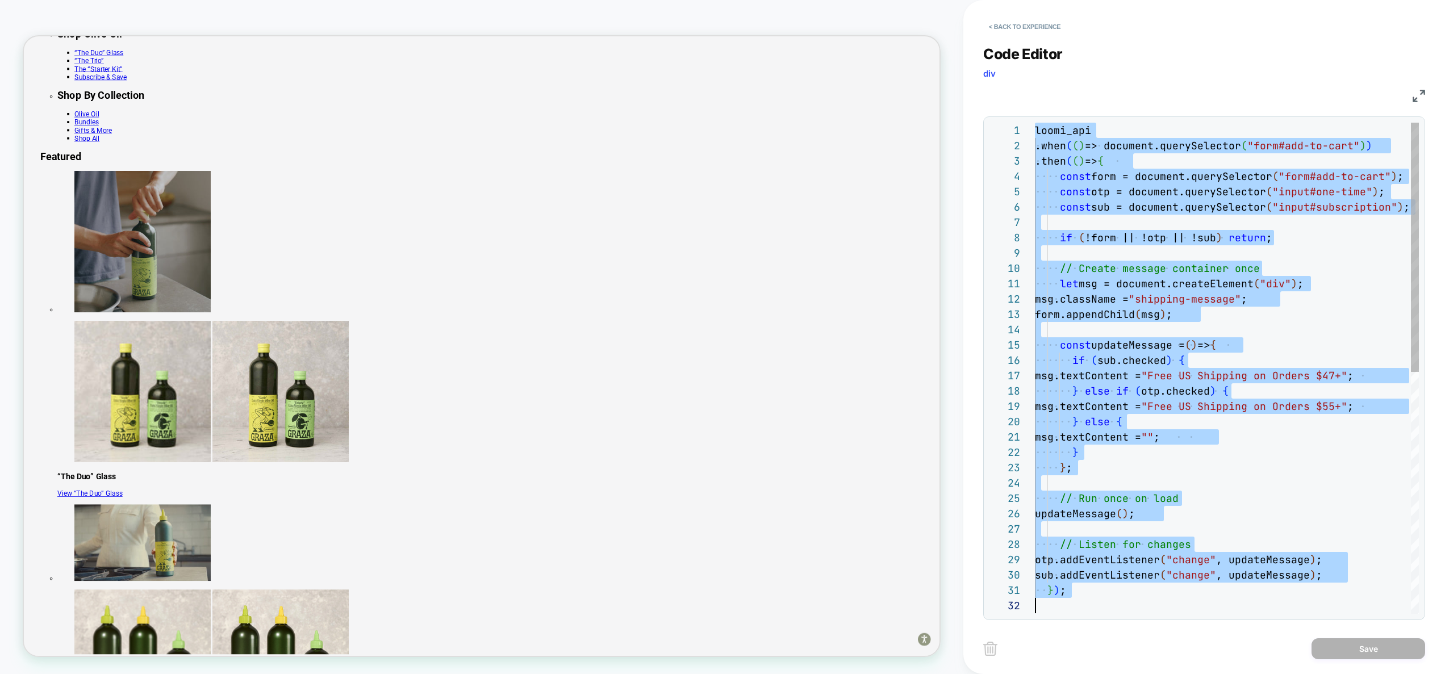
type textarea "**********"
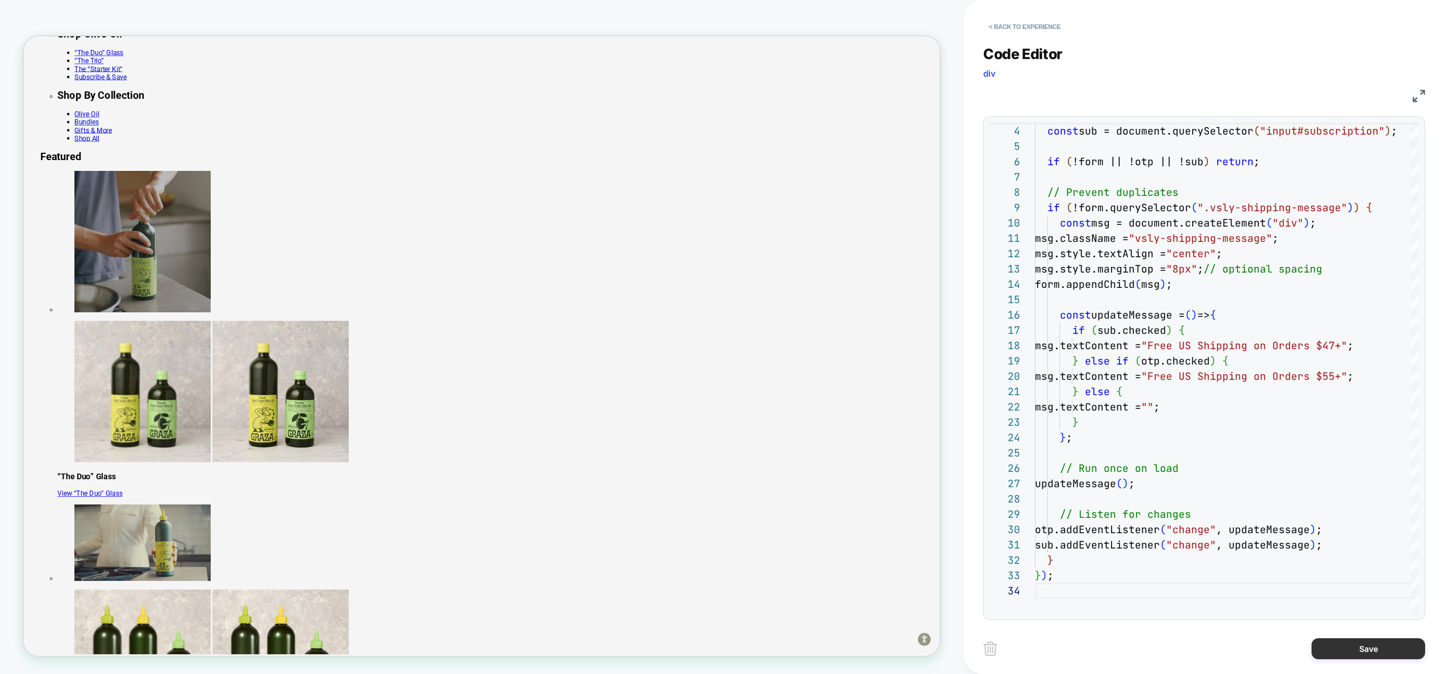
click at [1369, 643] on button "Save" at bounding box center [1369, 649] width 114 height 21
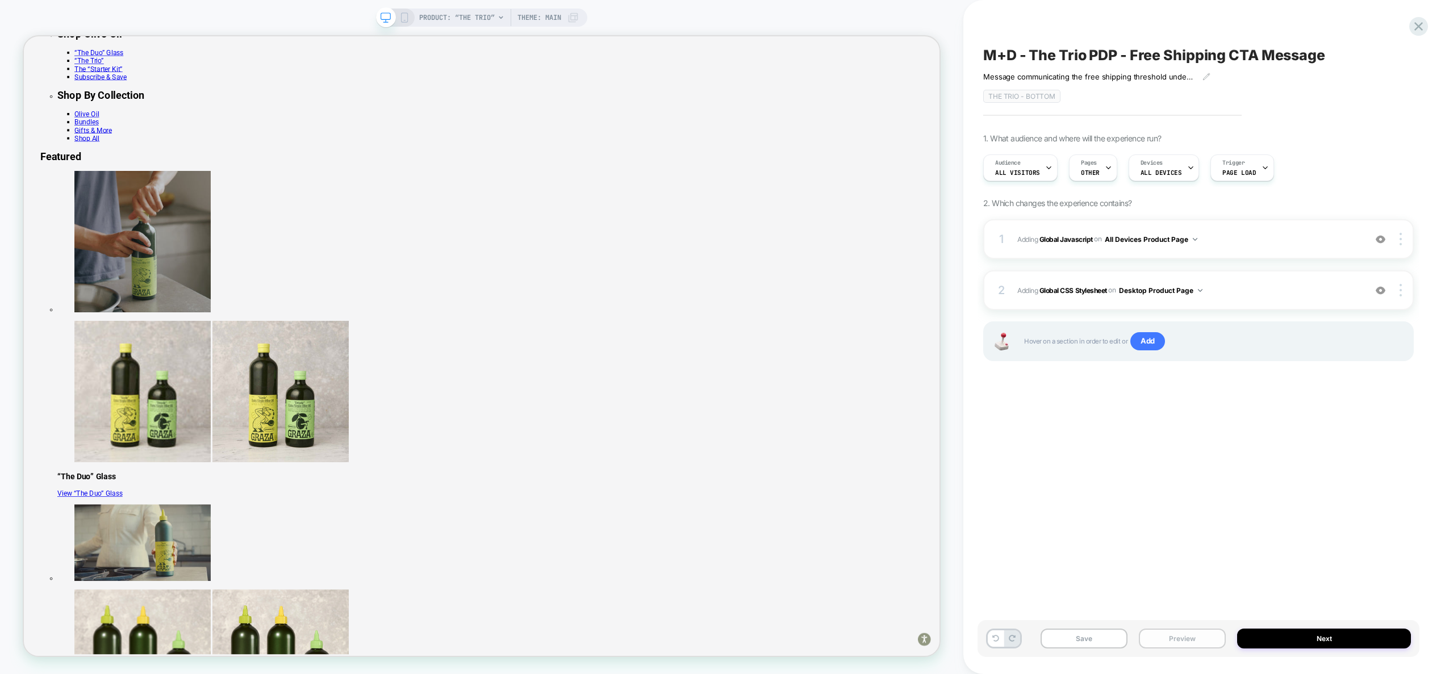
click at [1184, 642] on button "Preview" at bounding box center [1182, 639] width 87 height 20
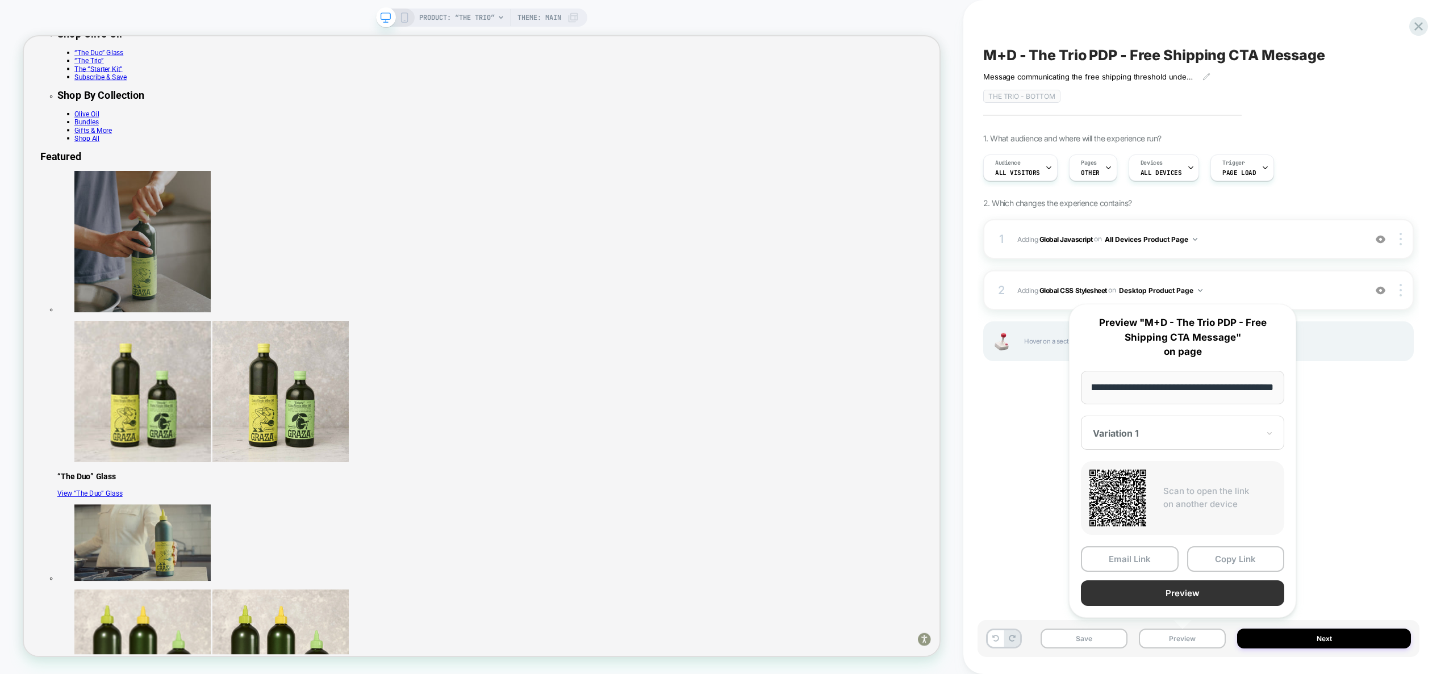
scroll to position [0, 0]
click at [1172, 599] on button "Preview" at bounding box center [1182, 594] width 203 height 26
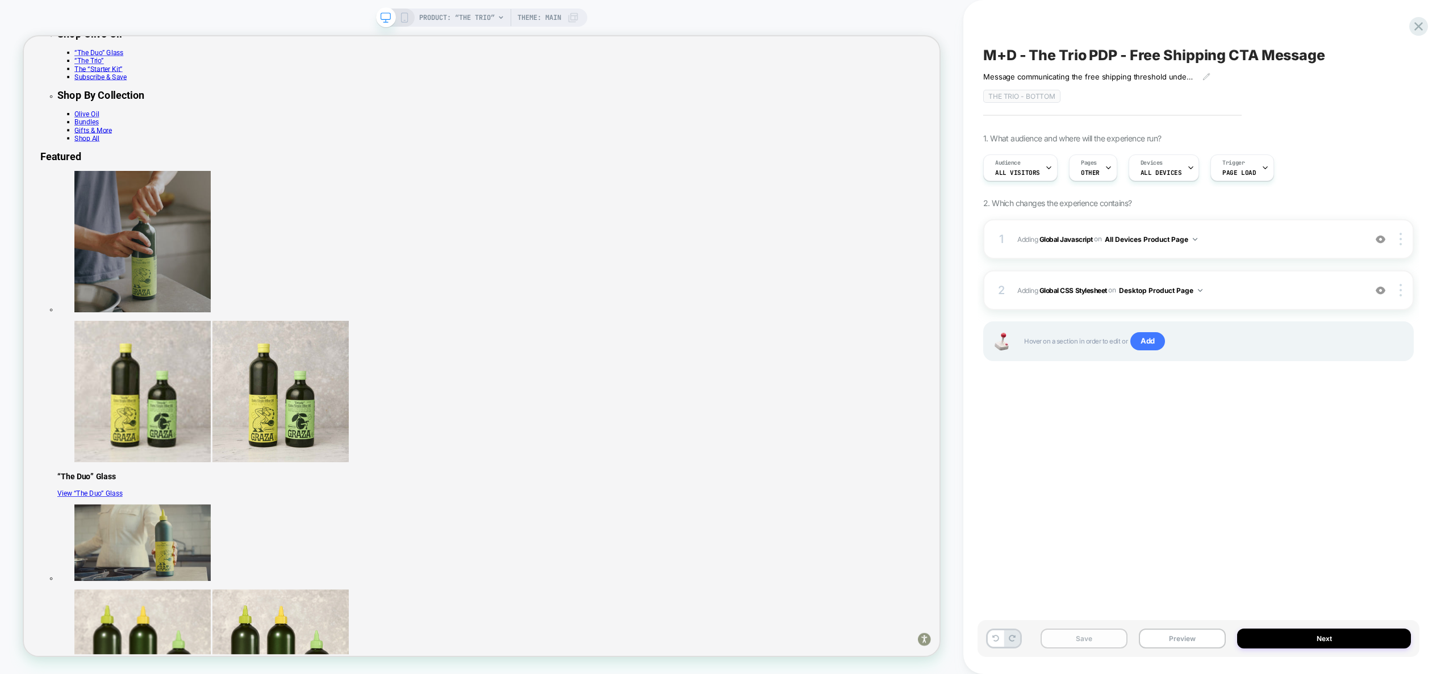
click at [1103, 646] on button "Save" at bounding box center [1084, 639] width 87 height 20
click at [1405, 293] on div at bounding box center [1403, 290] width 22 height 12
click at [1362, 320] on div "Target All Devices" at bounding box center [1333, 321] width 101 height 31
click at [1187, 642] on button "Preview" at bounding box center [1182, 639] width 87 height 20
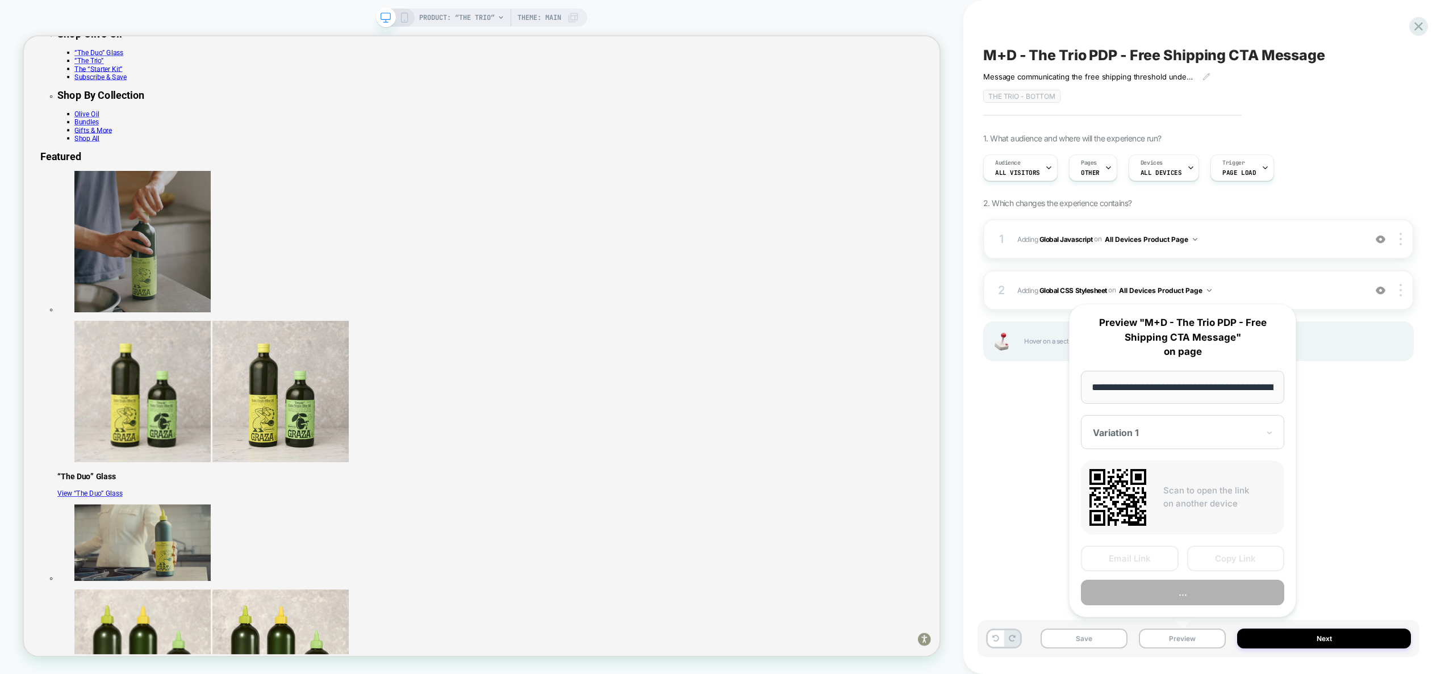
scroll to position [0, 84]
click at [1167, 599] on button "Preview" at bounding box center [1182, 594] width 203 height 26
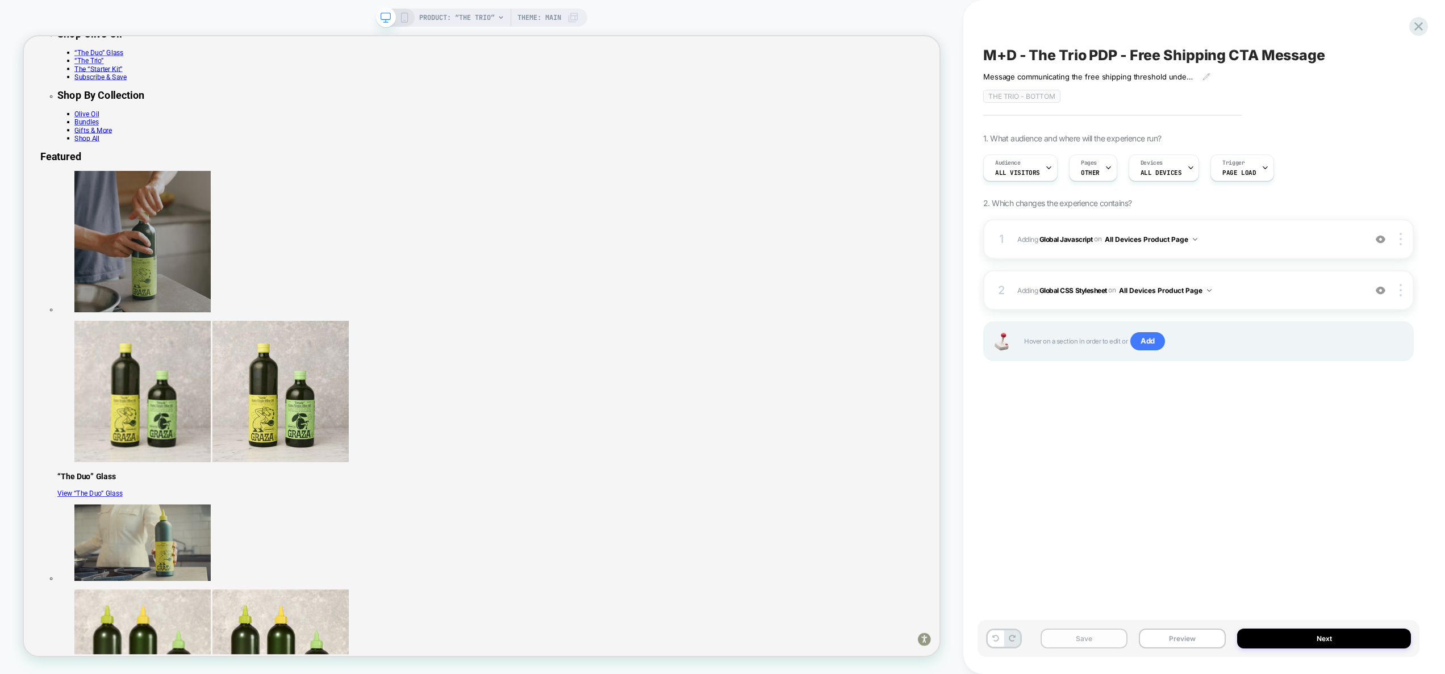
click at [1102, 639] on button "Save" at bounding box center [1084, 639] width 87 height 20
click at [1233, 240] on span "Adding Global Javascript on All Devices Product Page" at bounding box center [1188, 239] width 343 height 14
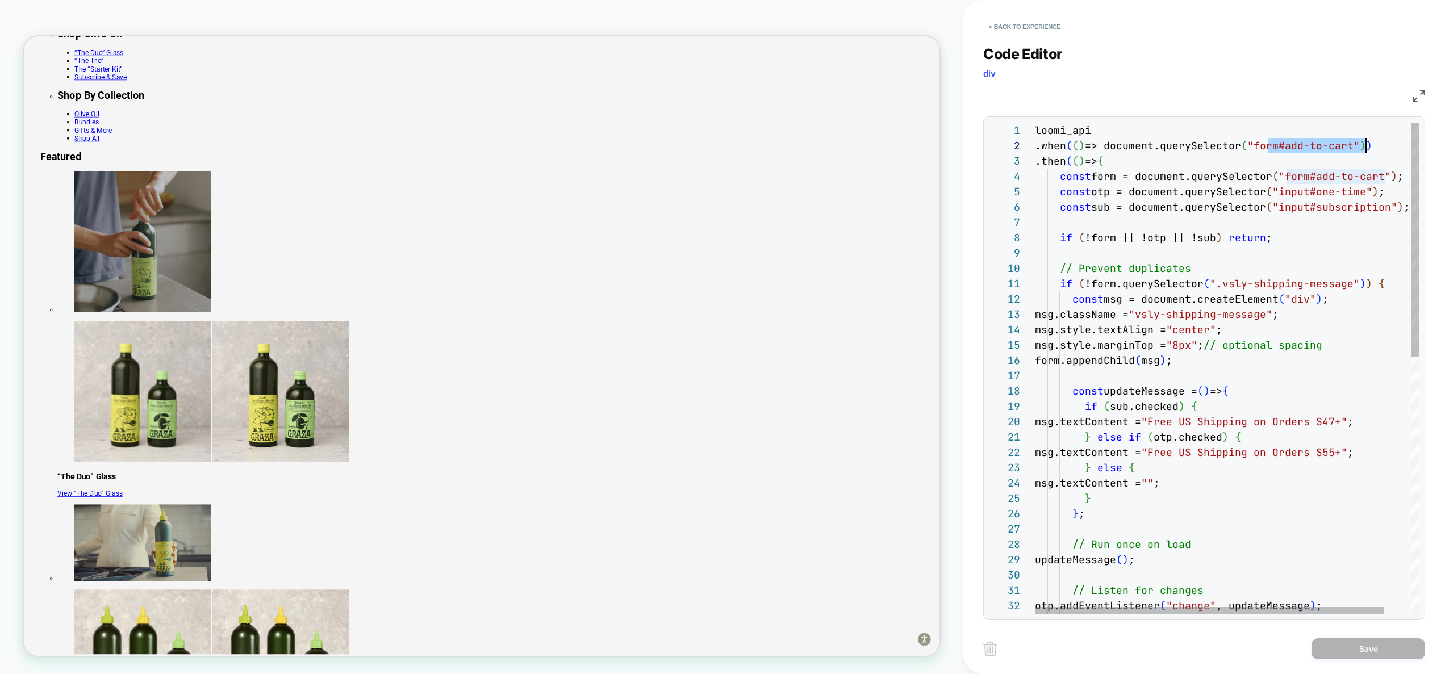
scroll to position [15, 331]
drag, startPoint x: 1268, startPoint y: 142, endPoint x: 1368, endPoint y: 145, distance: 100.0
click at [1368, 145] on div "loomi_api .when ( ( ) => document.querySelector ( "form#add-to-cart" ) ) .then …" at bounding box center [1241, 637] width 413 height 1028
drag, startPoint x: 1280, startPoint y: 194, endPoint x: 1261, endPoint y: 207, distance: 24.1
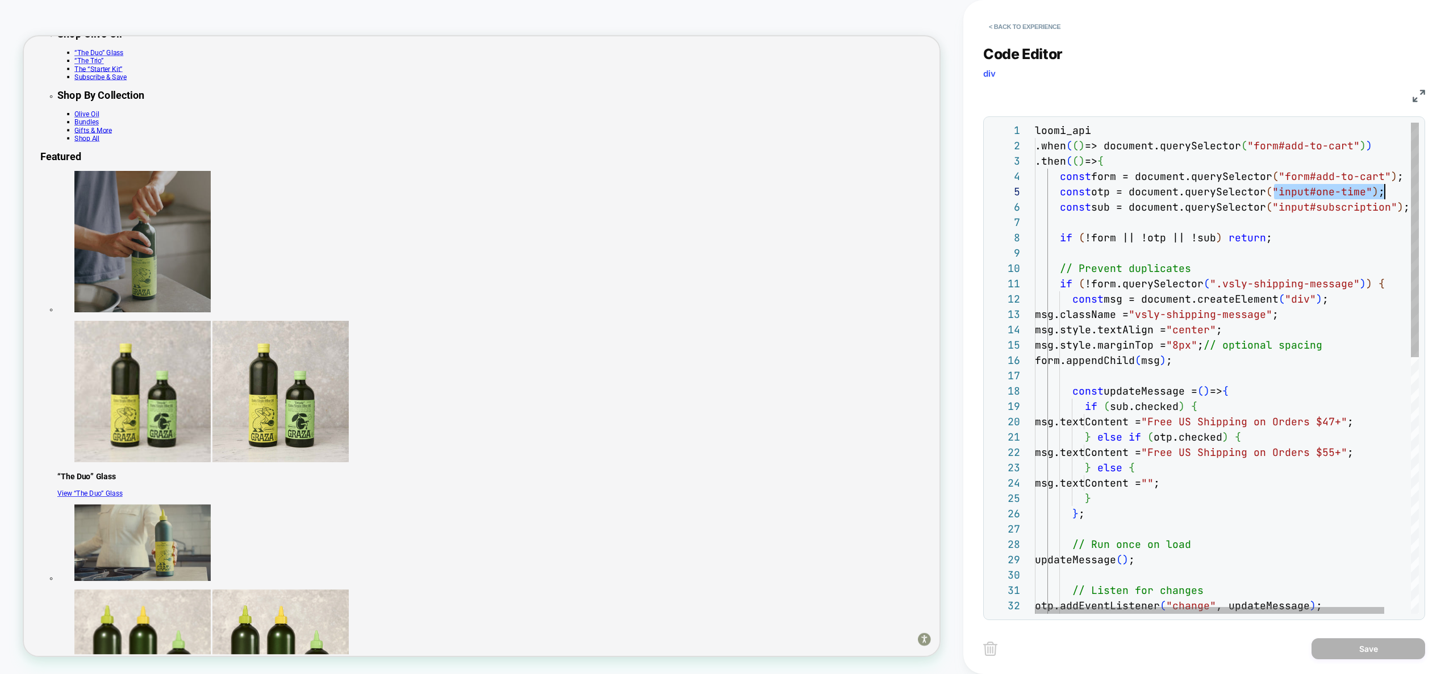
click at [1428, 192] on div "loomi_api .when ( ( ) => document.querySelector ( "form#add-to-cart" ) ) .then …" at bounding box center [1241, 637] width 413 height 1028
drag, startPoint x: 1233, startPoint y: 214, endPoint x: 1351, endPoint y: 217, distance: 118.2
click at [1351, 217] on div "loomi_api .when ( ( ) => document.querySelector ( "form#add-to-cart" ) ) .then …" at bounding box center [1241, 637] width 413 height 1028
click at [1166, 268] on div "loomi_api .when ( ( ) => document.querySelector ( "form#add-to-cart" ) ) .then …" at bounding box center [1241, 637] width 413 height 1028
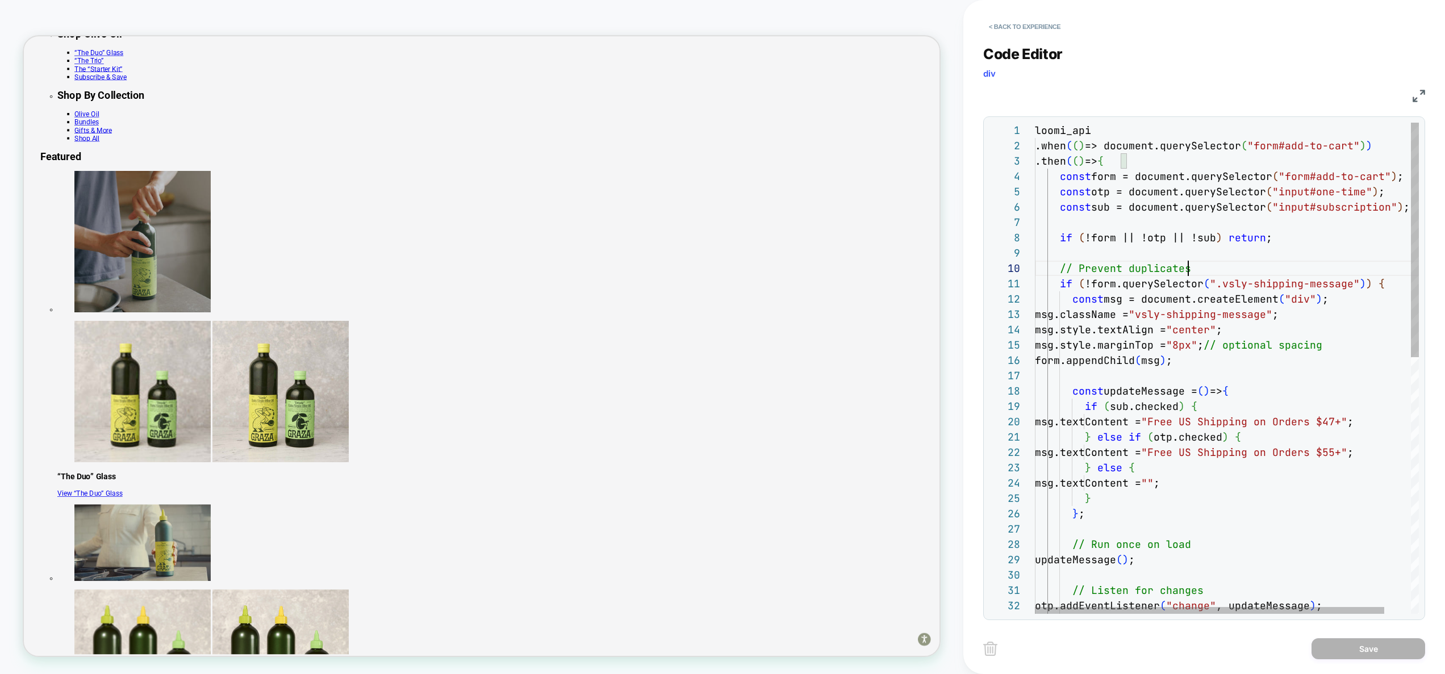
scroll to position [138, 153]
click at [1213, 270] on div "loomi_api .when ( ( ) => document.querySelector ( "form#add-to-cart" ) ) .then …" at bounding box center [1241, 637] width 413 height 1028
type textarea "**********"
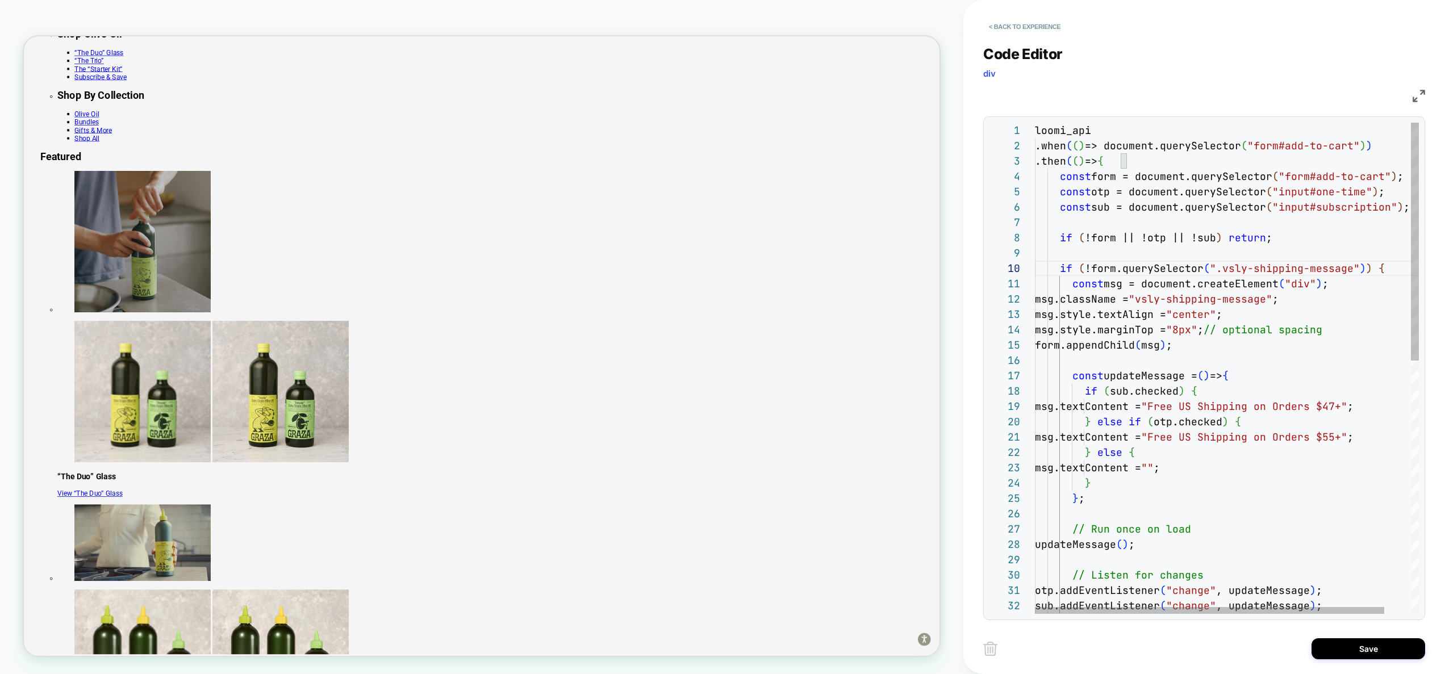
click at [1387, 266] on div "loomi_api .when ( ( ) => document.querySelector ( "form#add-to-cart" ) ) .then …" at bounding box center [1241, 629] width 413 height 1013
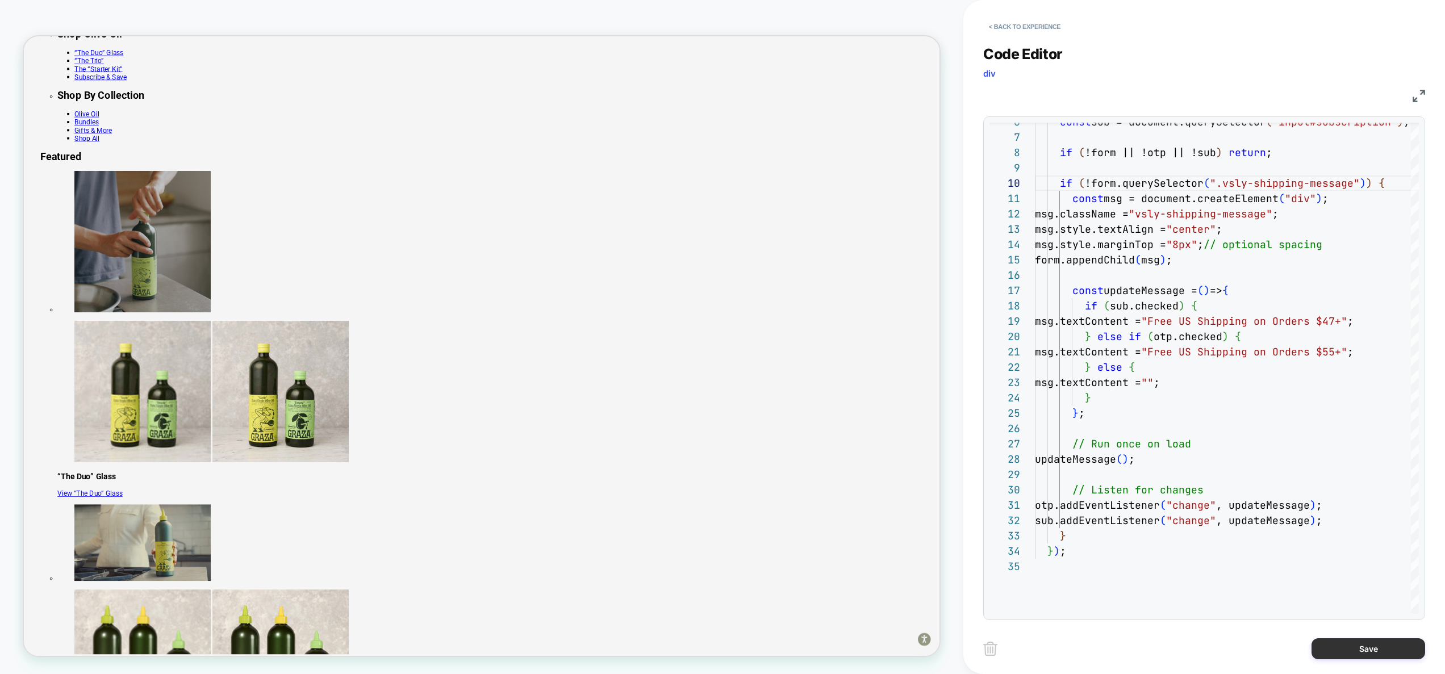
click at [1343, 644] on button "Save" at bounding box center [1369, 649] width 114 height 21
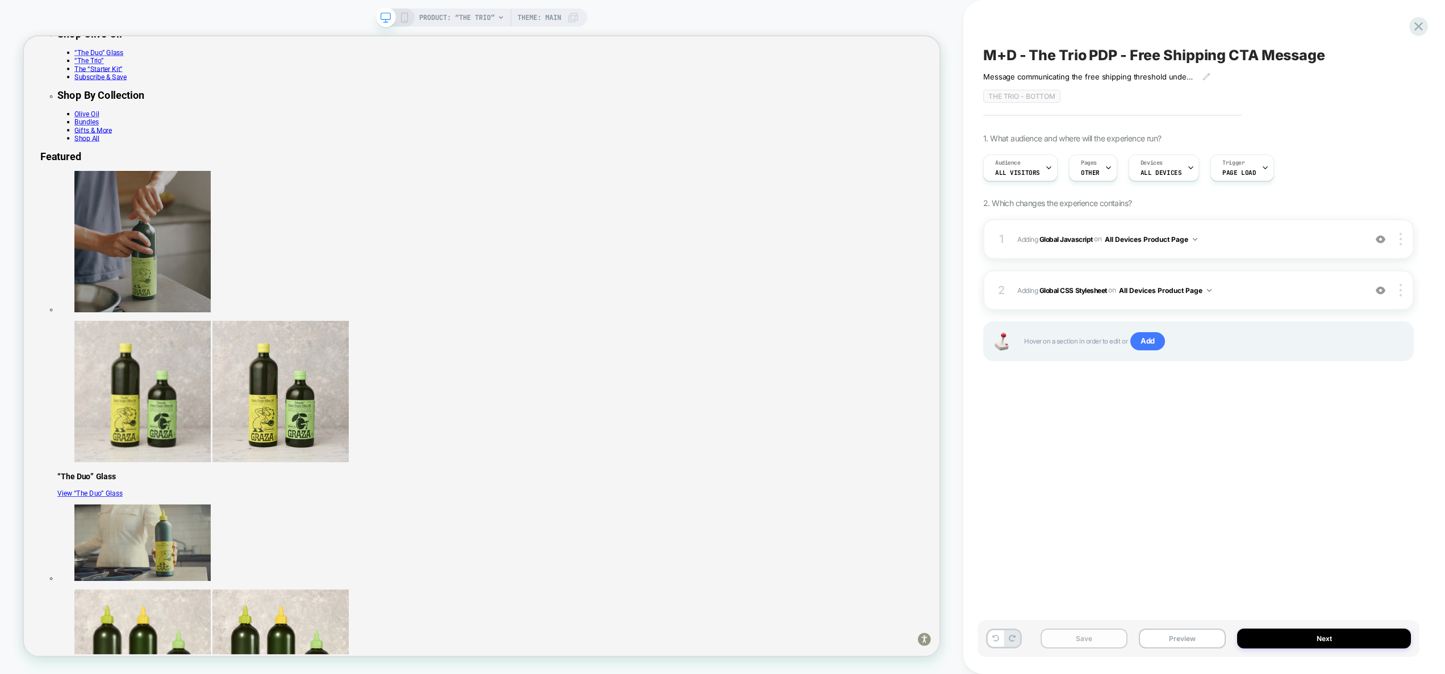
click at [1084, 637] on button "Save" at bounding box center [1084, 639] width 87 height 20
click at [1258, 231] on div "1 Adding Global Javascript on All Devices Product Page Add Before Add After Tar…" at bounding box center [1198, 239] width 431 height 40
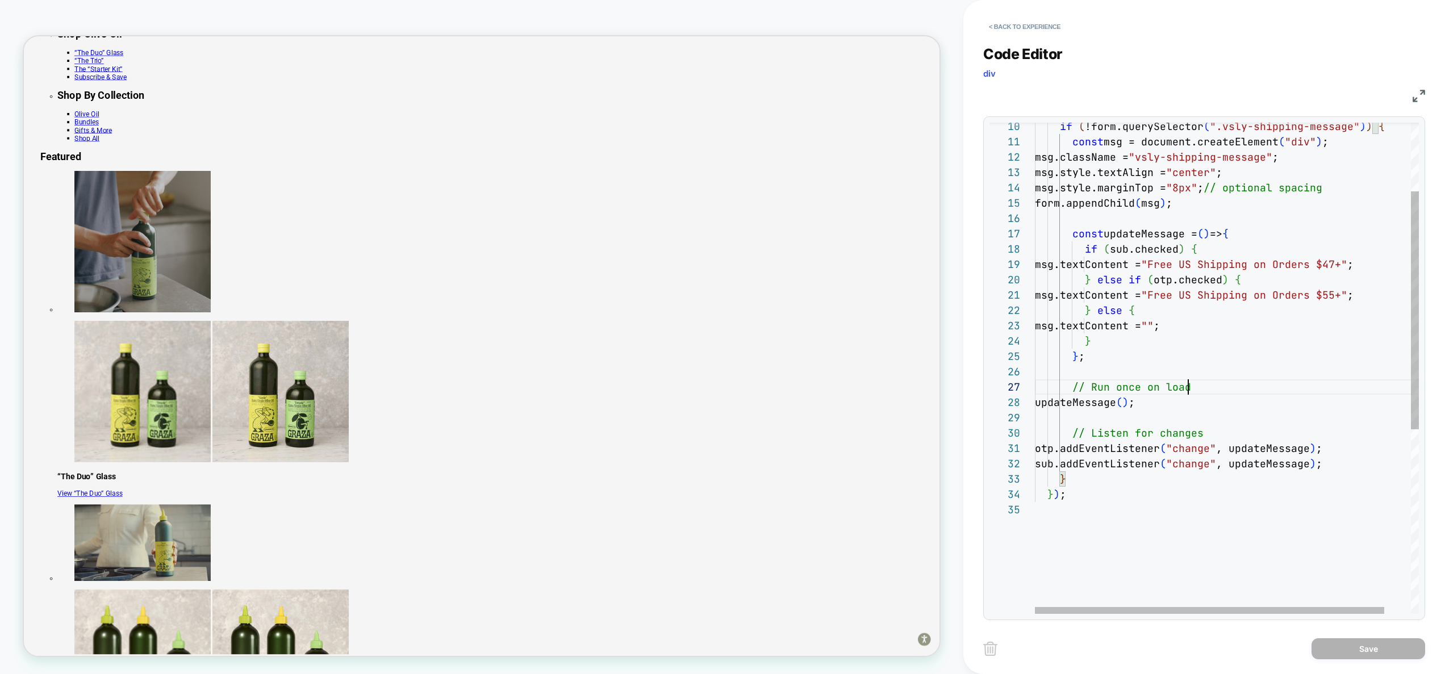
scroll to position [92, 153]
click at [1208, 390] on div "msg.textContent = "Free US Shipping on Orders $47+" ; } else if ( otp.checked )…" at bounding box center [1241, 487] width 413 height 1013
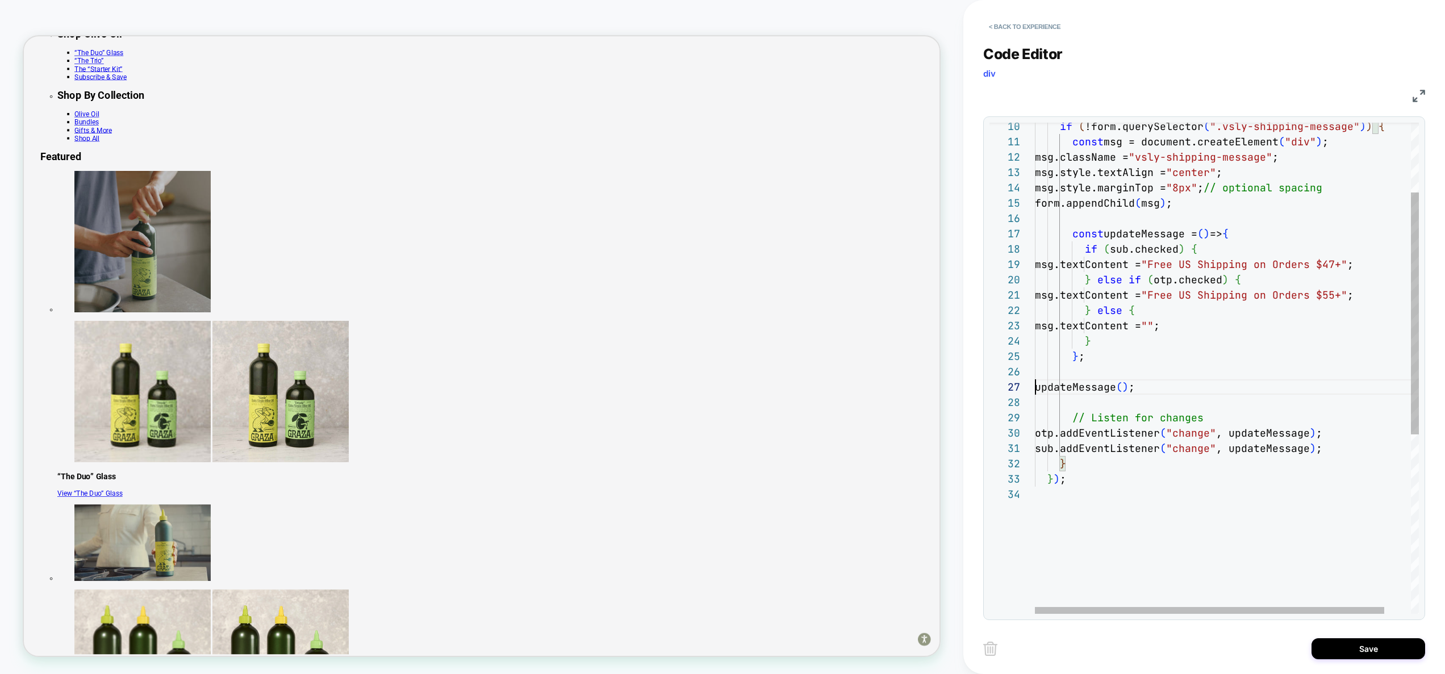
scroll to position [123, 166]
click at [1211, 423] on div "msg.textContent = "Free US Shipping on Orders $47+" ; } else if ( otp.checked )…" at bounding box center [1241, 480] width 413 height 998
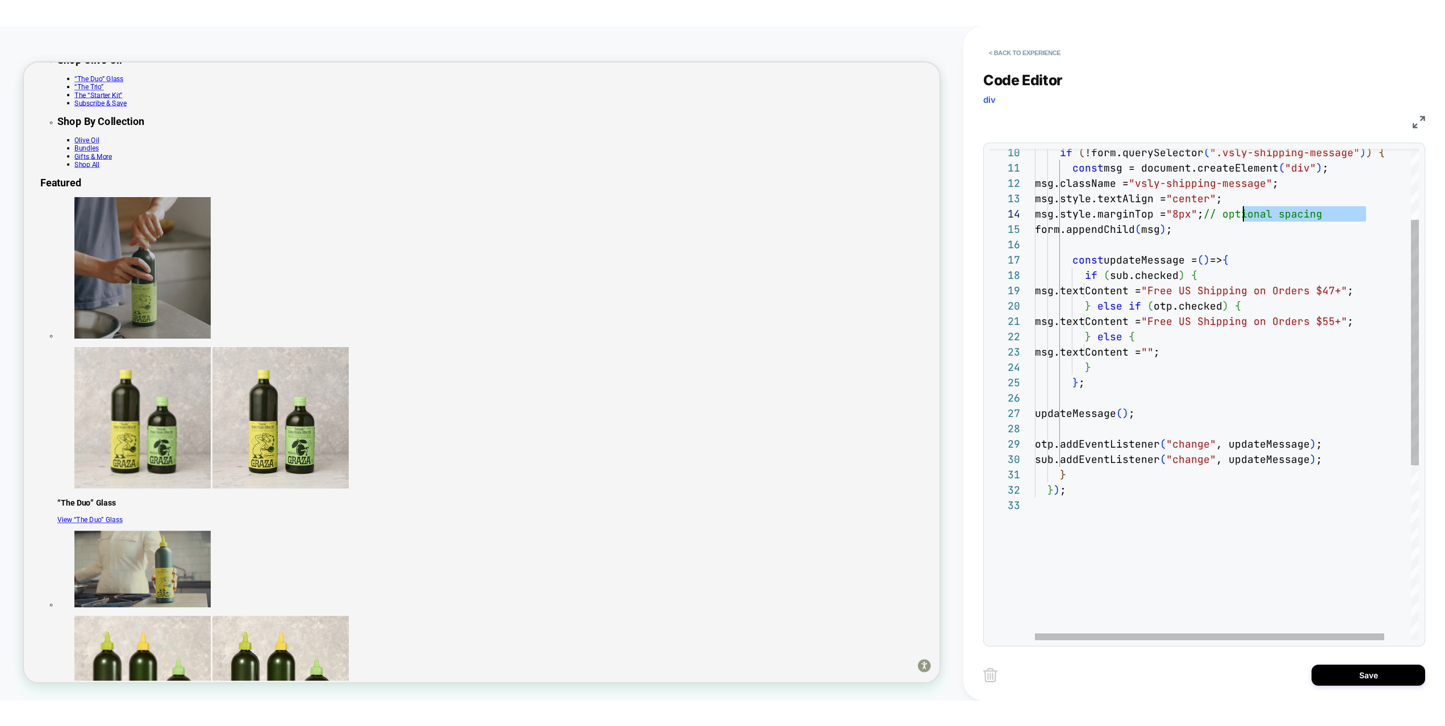
scroll to position [46, 215]
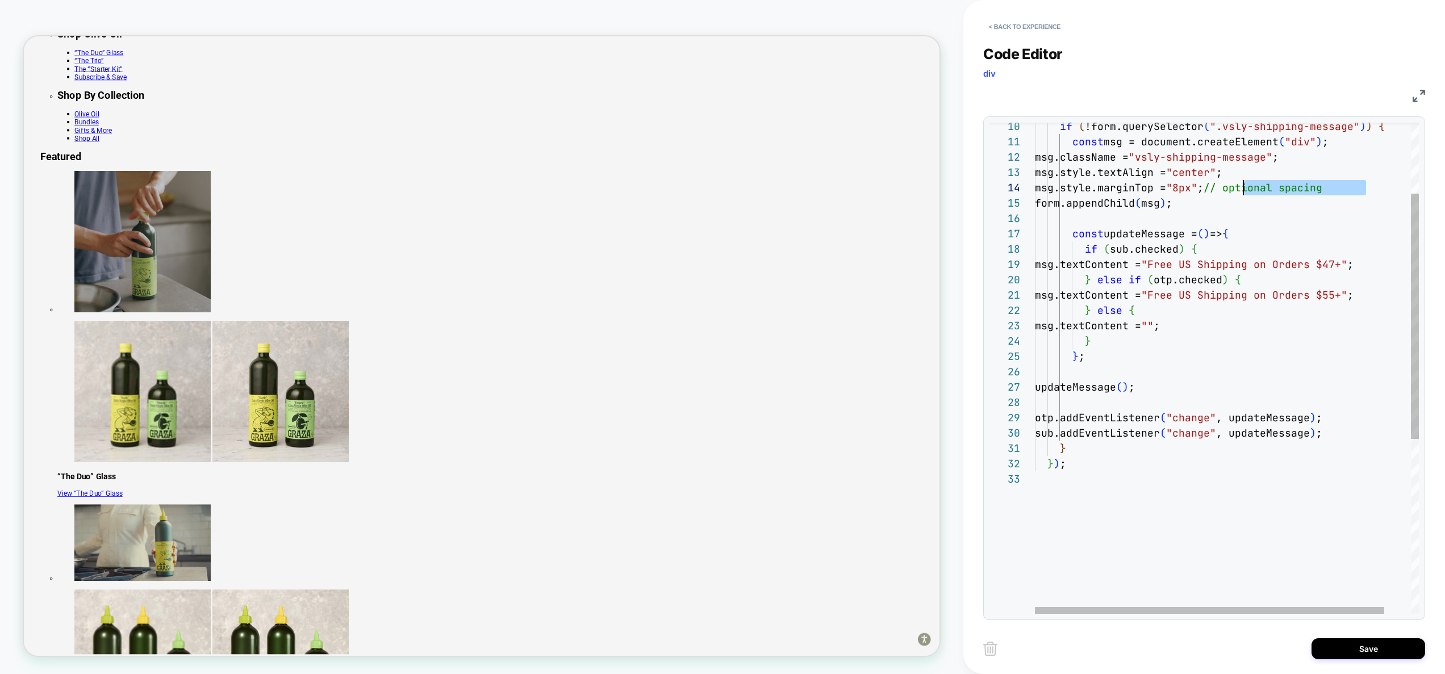
drag, startPoint x: 1384, startPoint y: 191, endPoint x: 1248, endPoint y: 182, distance: 136.6
click at [1248, 182] on div "msg.textContent = "Free US Shipping on Orders $47+" ; } else if ( otp.checked )…" at bounding box center [1241, 472] width 413 height 982
type textarea "**********"
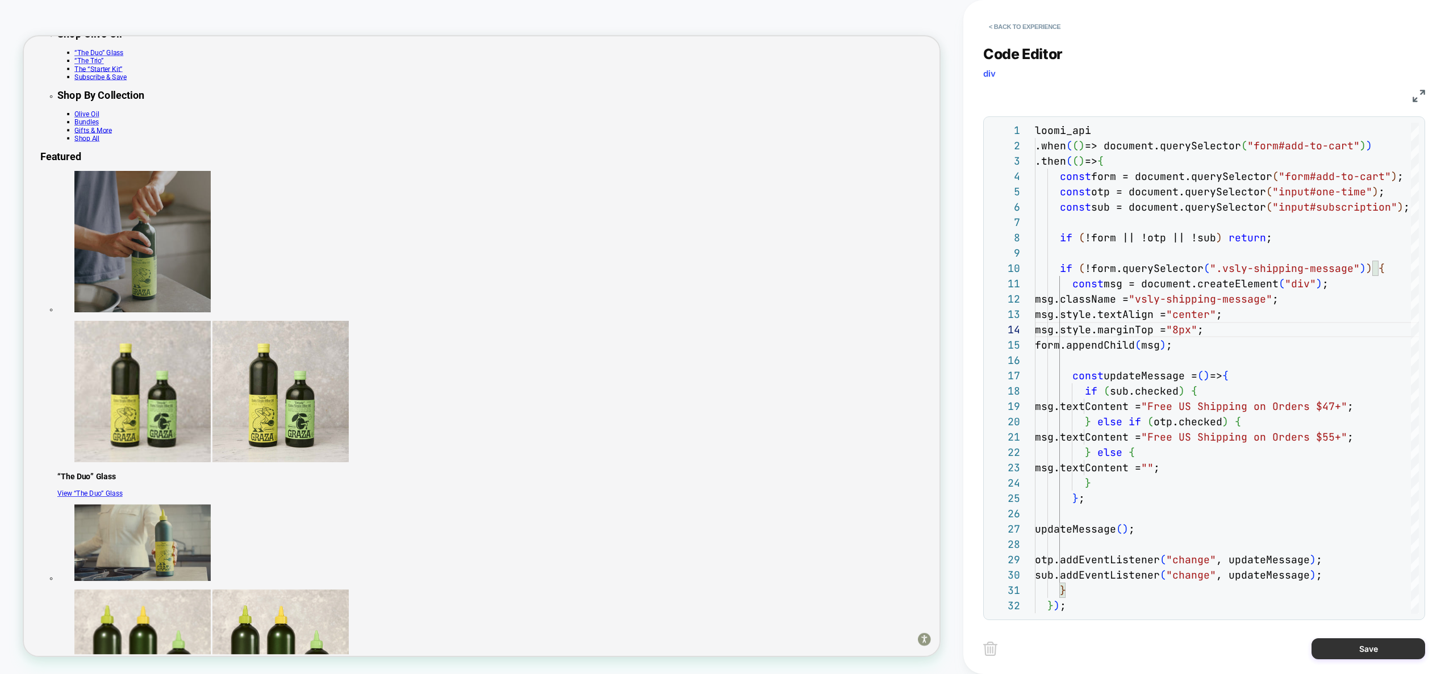
click at [1367, 650] on button "Save" at bounding box center [1369, 649] width 114 height 21
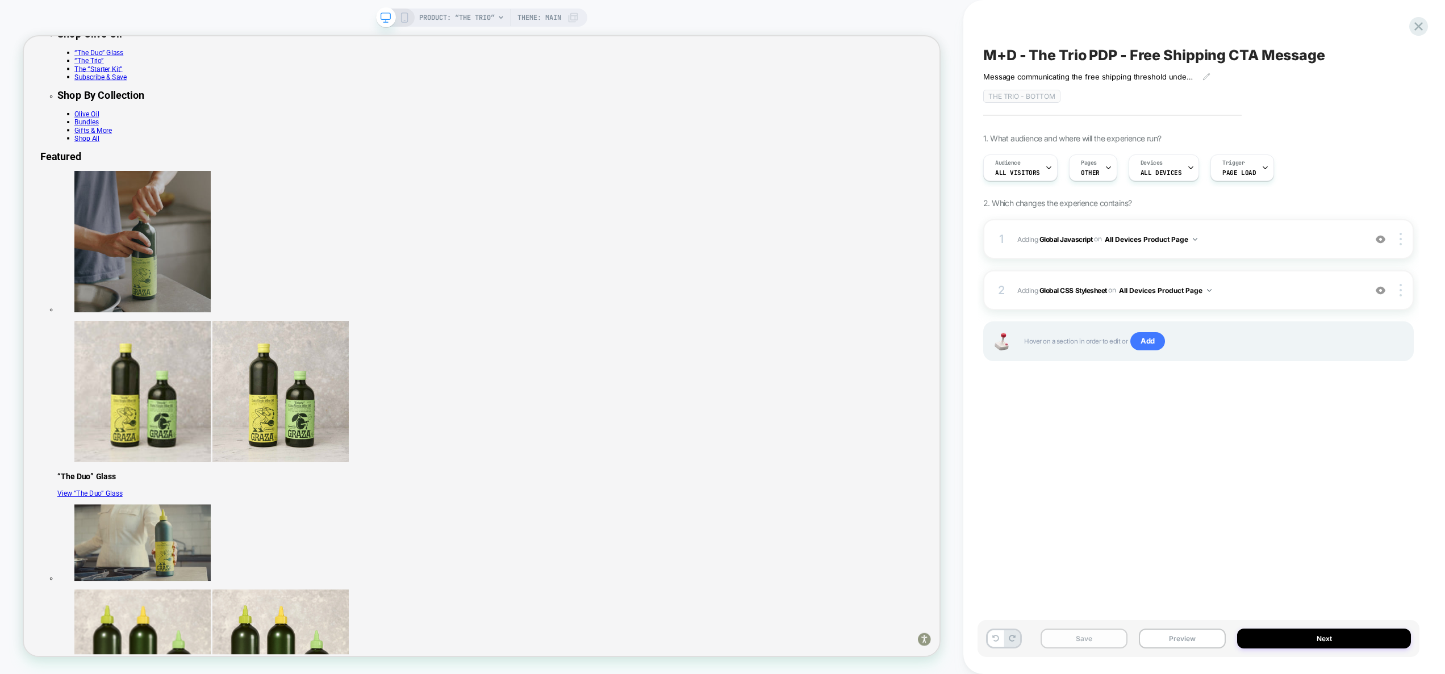
click at [1105, 640] on button "Save" at bounding box center [1084, 639] width 87 height 20
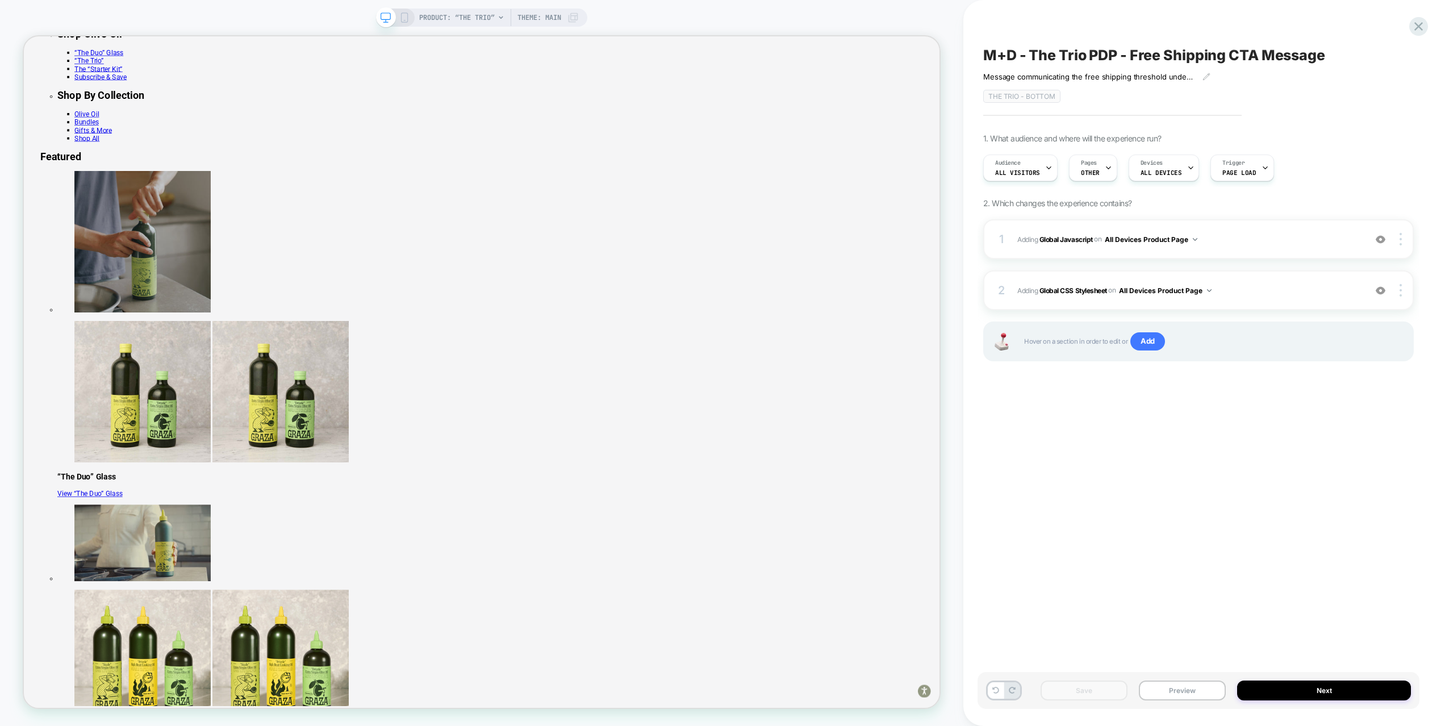
scroll to position [0, 1]
